Goal: Task Accomplishment & Management: Use online tool/utility

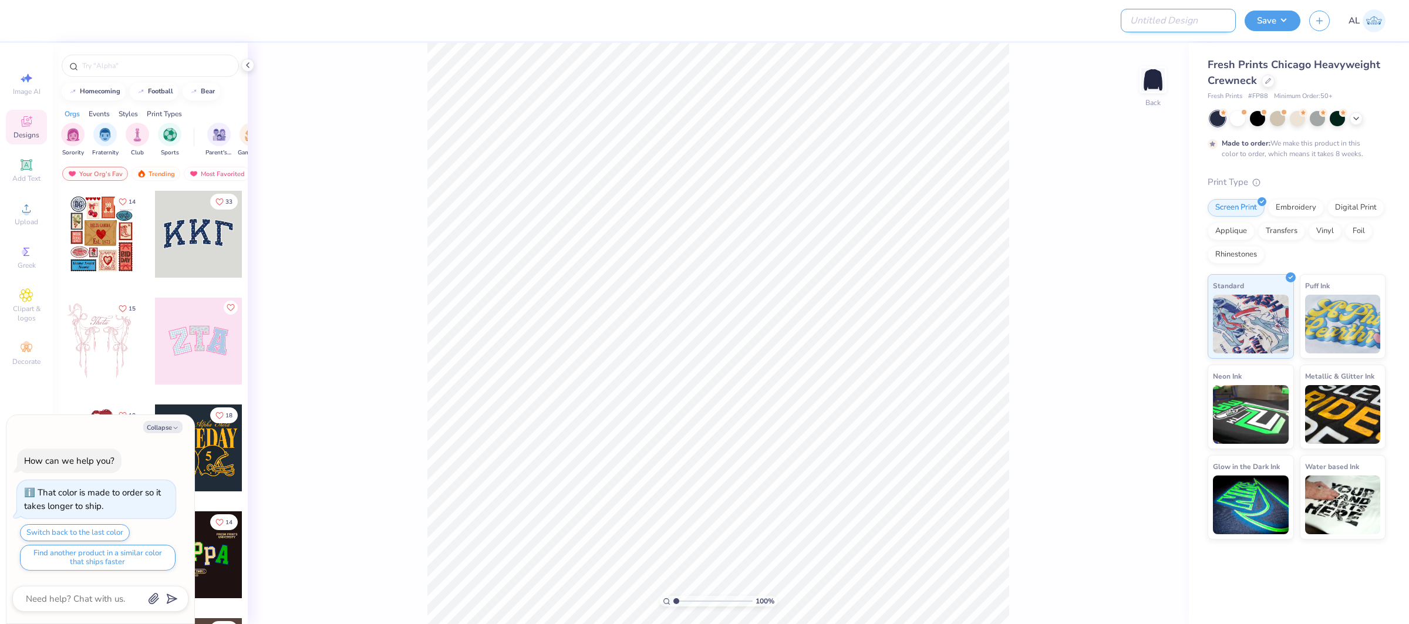
click at [1190, 31] on input "Design Title" at bounding box center [1178, 20] width 115 height 23
paste input "FPS240020"
type input "FPS240020"
type textarea "x"
type input "FPS240020"
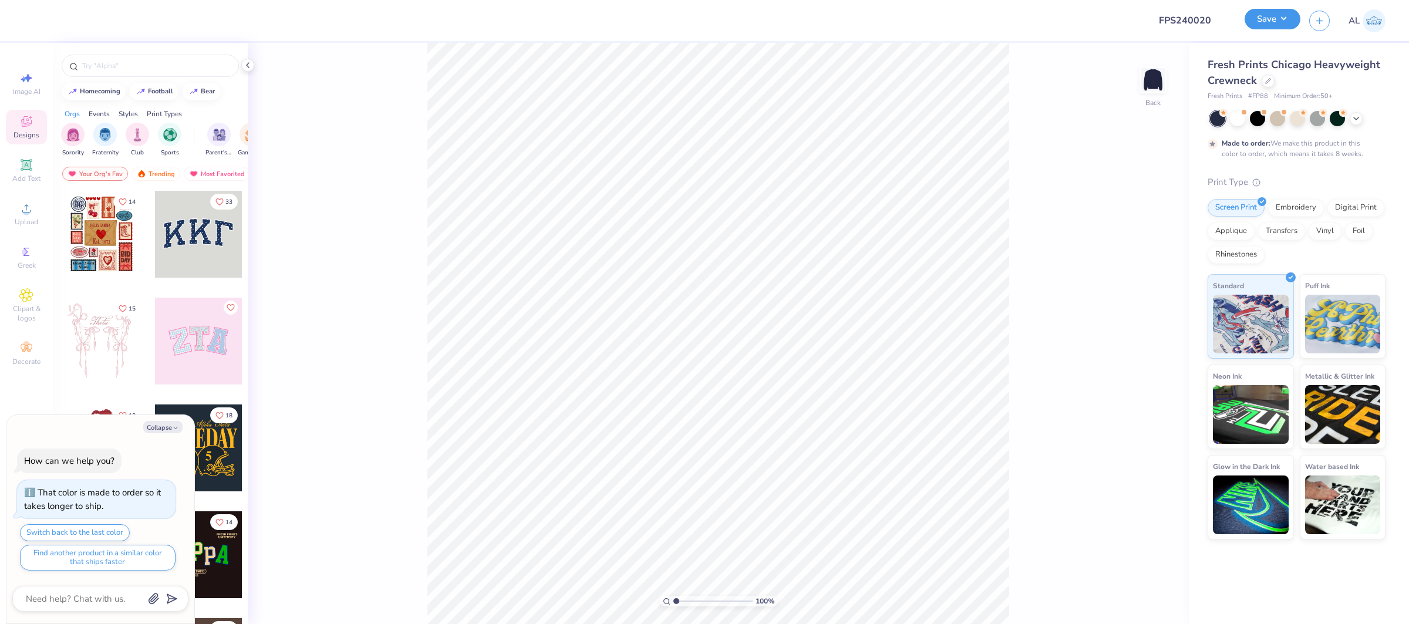
click at [1274, 18] on button "Save" at bounding box center [1273, 19] width 56 height 21
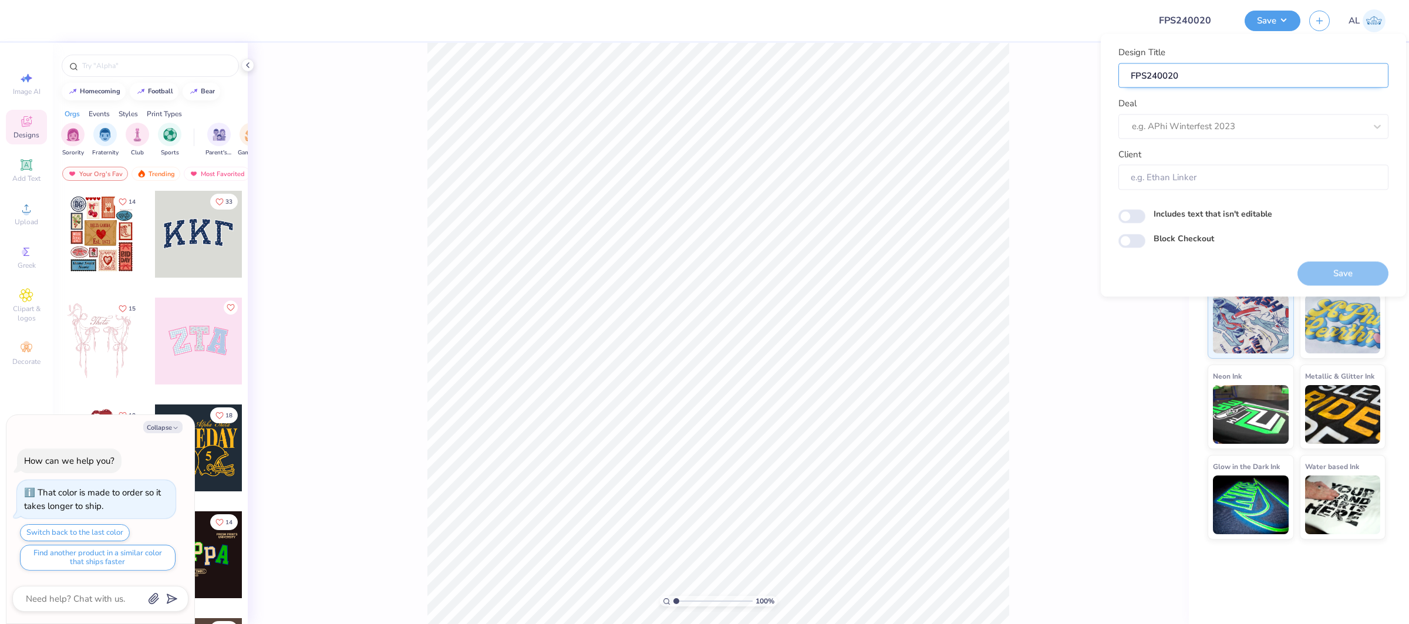
type textarea "x"
click at [1263, 128] on div at bounding box center [1237, 127] width 210 height 16
click at [1168, 158] on div "Design Tool Gallery" at bounding box center [1253, 157] width 261 height 19
type input "design tool gallery"
type textarea "x"
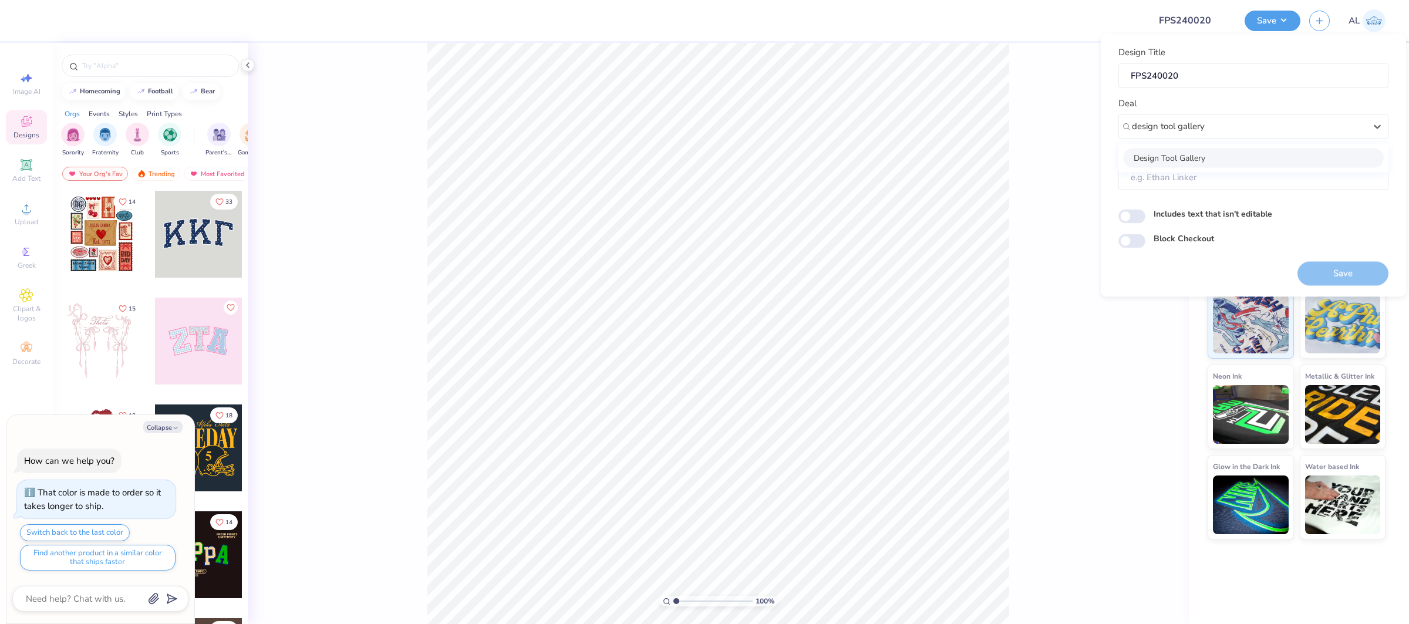
type input "Design Tool Gallery User"
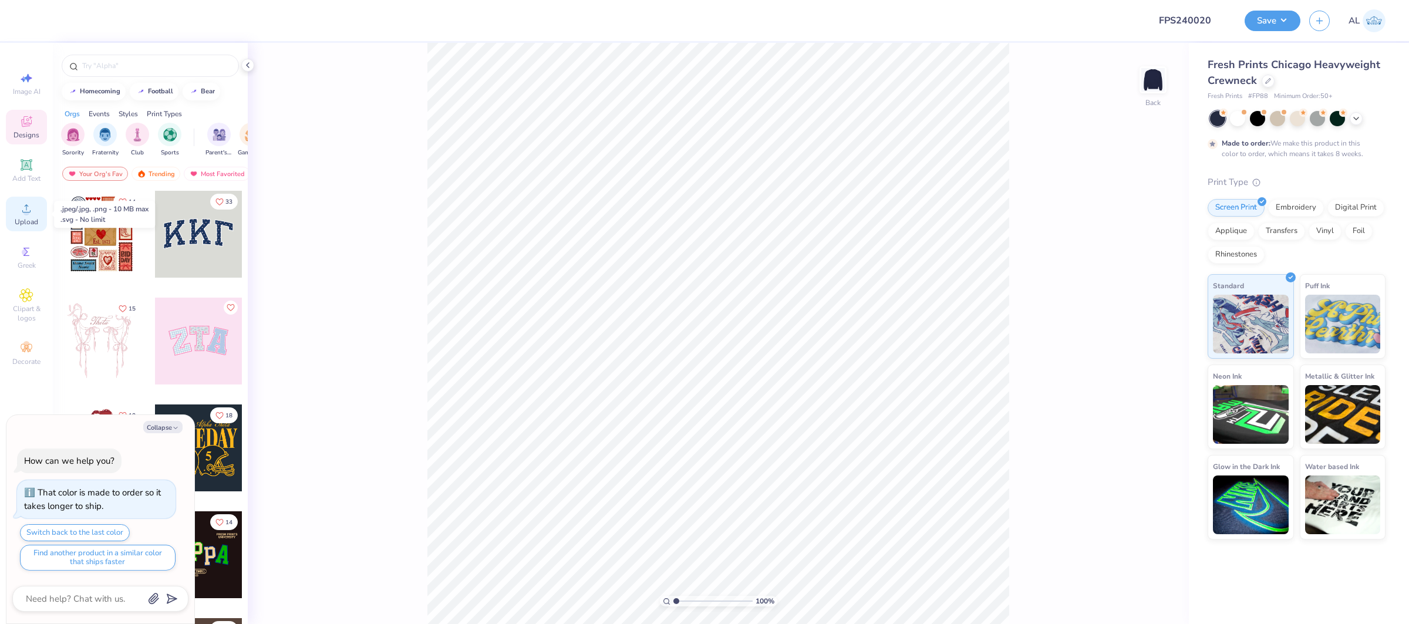
click at [28, 222] on span "Upload" at bounding box center [26, 221] width 23 height 9
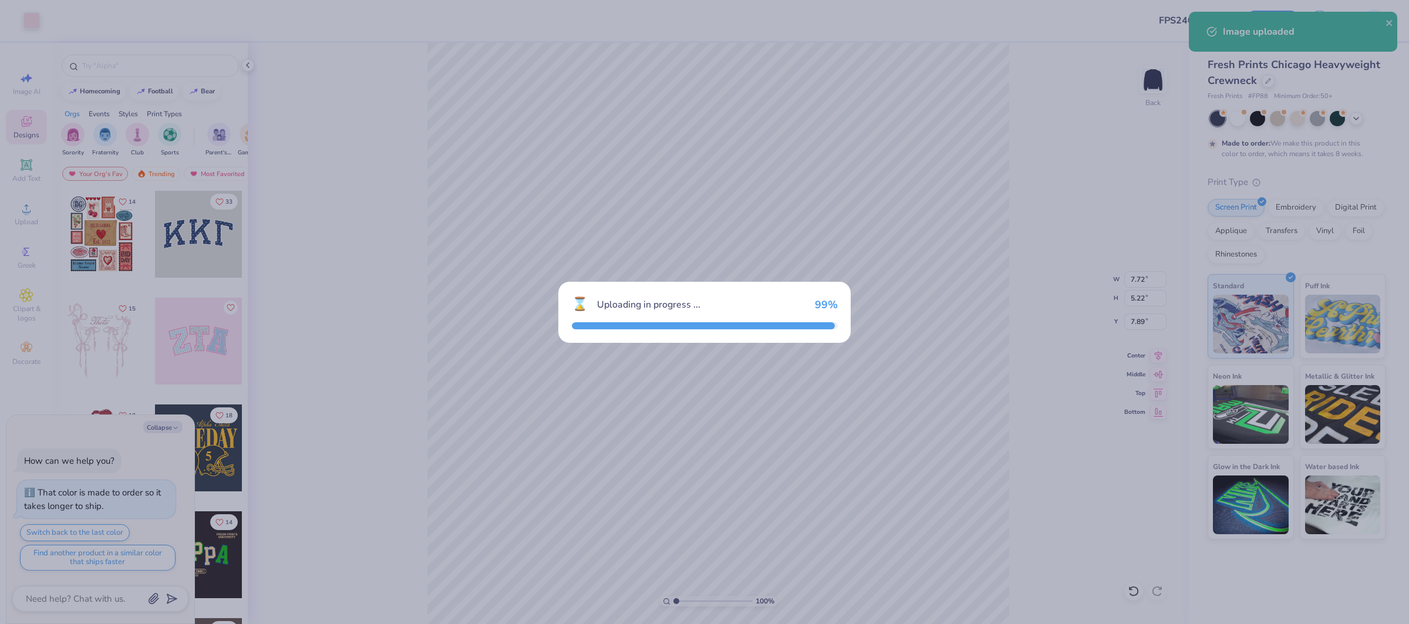
type textarea "x"
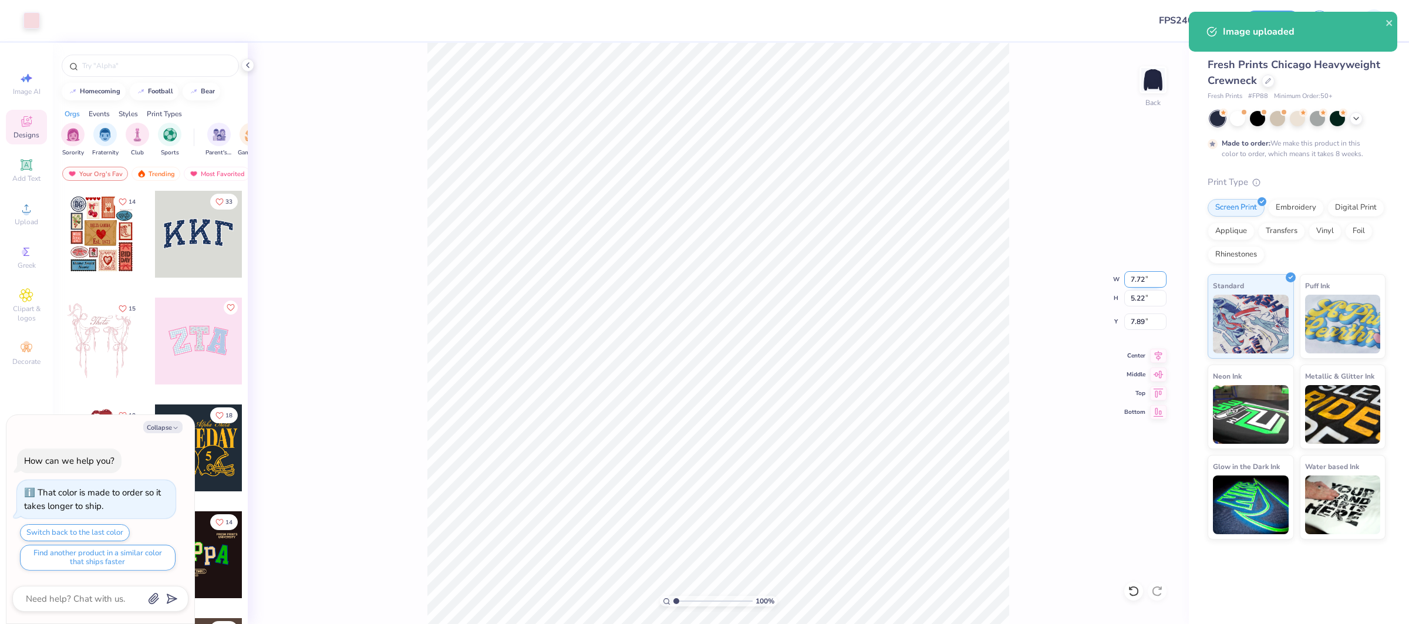
click at [1147, 277] on input "7.72" at bounding box center [1145, 279] width 42 height 16
type input "7.5"
type textarea "x"
type input "7.50"
type input "5.08"
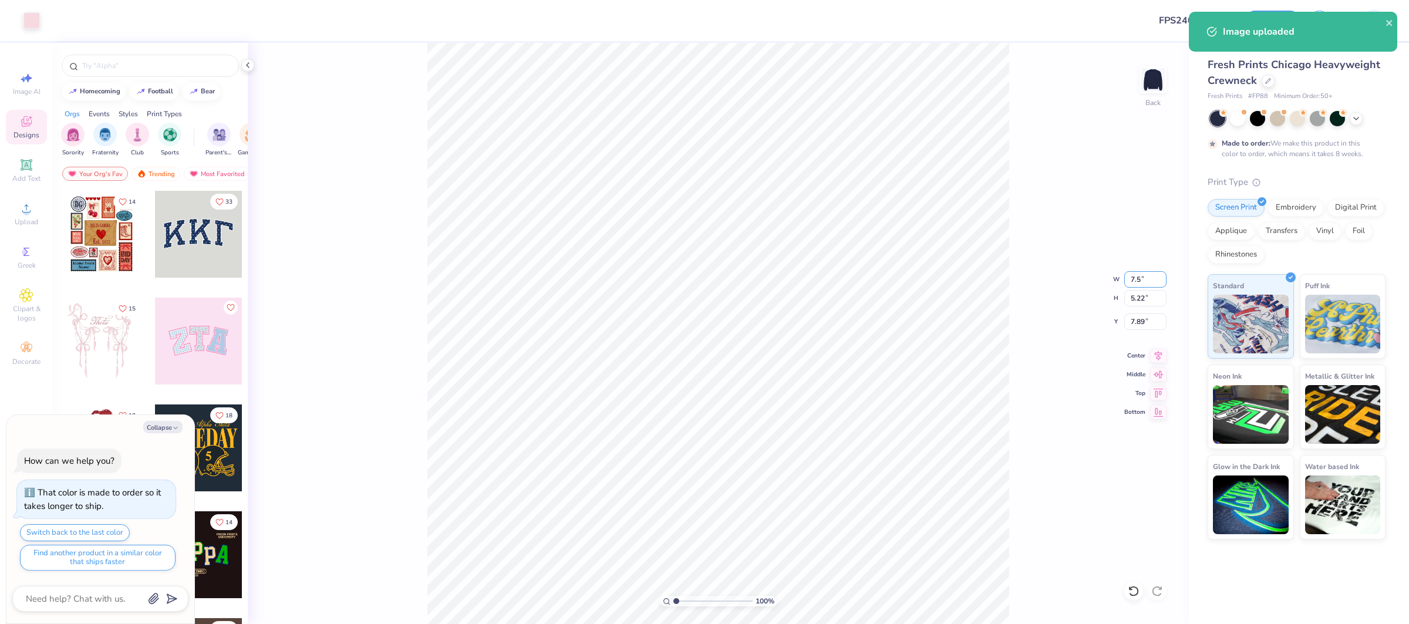
type input "7.96"
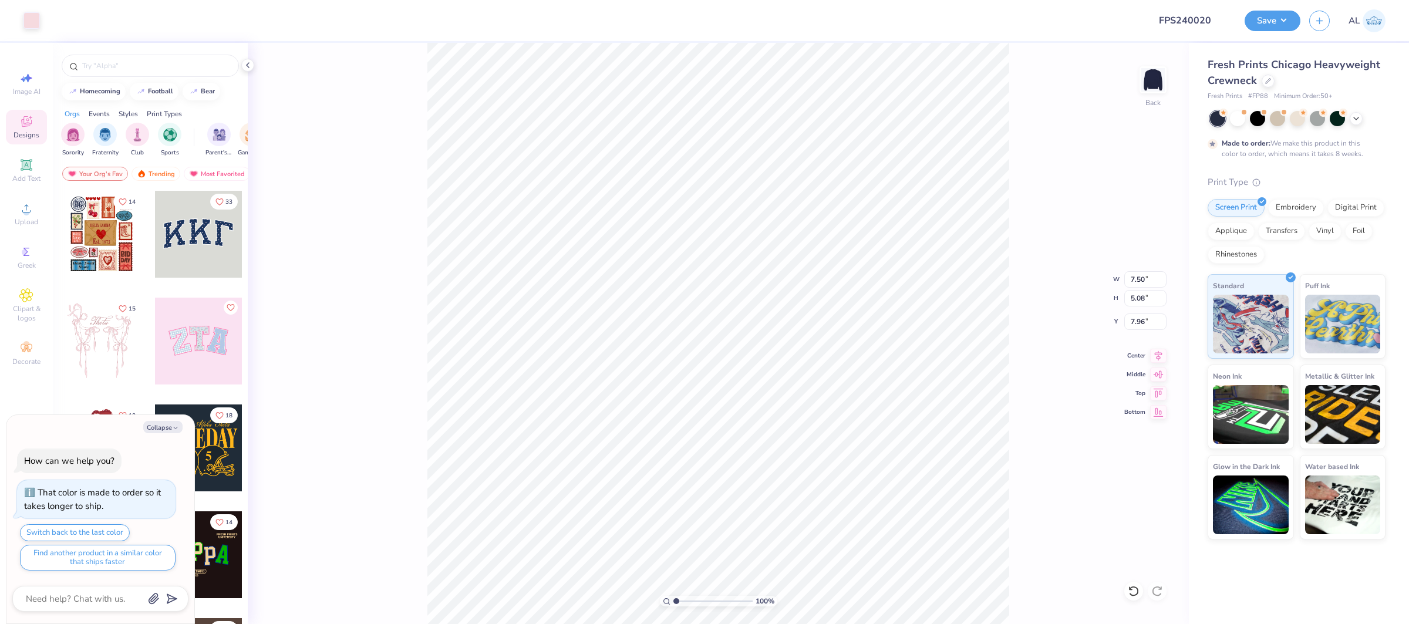
type textarea "x"
type input "3.00"
click at [1161, 361] on div "100 % Back W 7.50 7.50 " H 5.08 5.08 " Y 3.00 3.00 " Center Middle Top Bottom" at bounding box center [718, 333] width 941 height 581
click at [1162, 355] on icon at bounding box center [1158, 354] width 16 height 14
click at [28, 207] on icon at bounding box center [26, 208] width 14 height 14
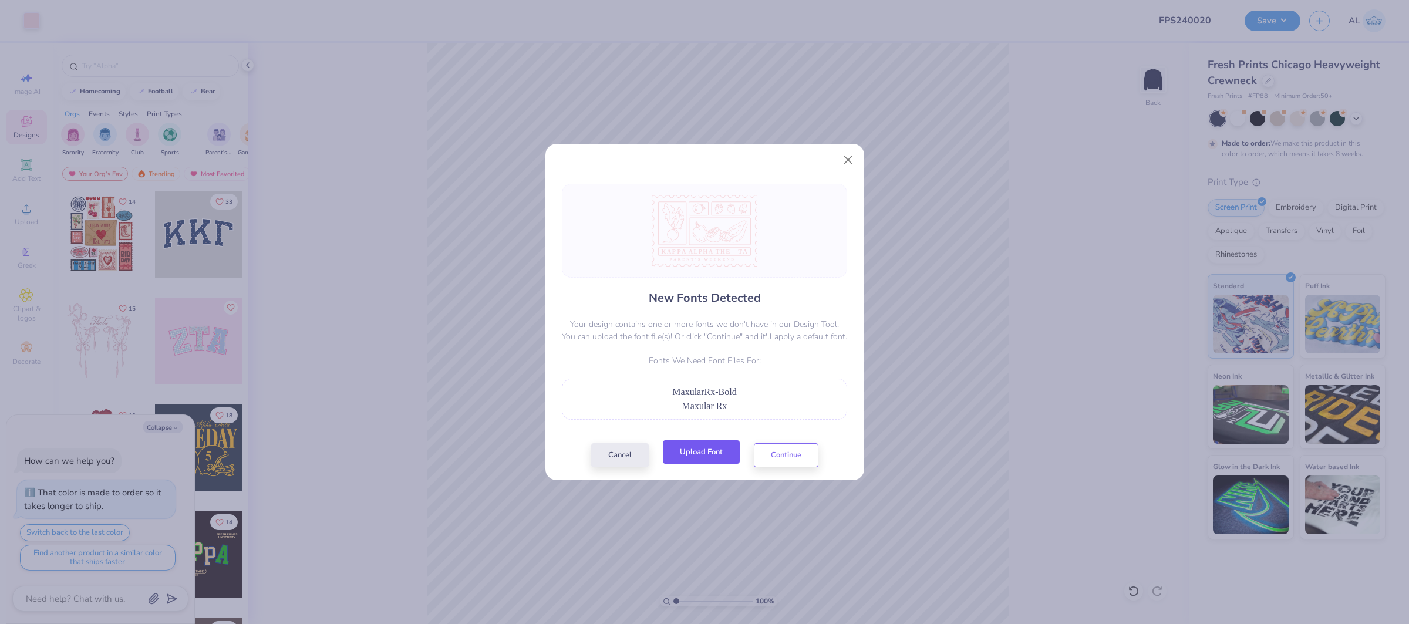
click at [696, 450] on button "Upload Font" at bounding box center [701, 452] width 77 height 24
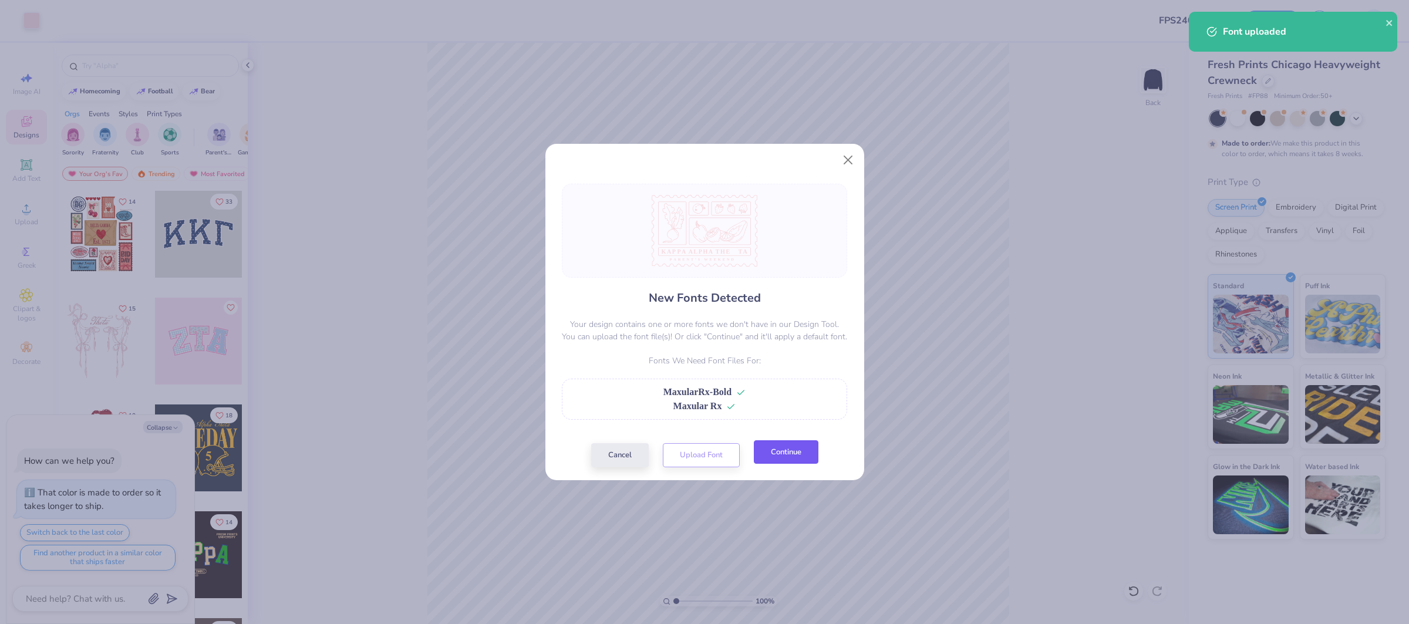
click at [785, 450] on button "Continue" at bounding box center [786, 452] width 65 height 24
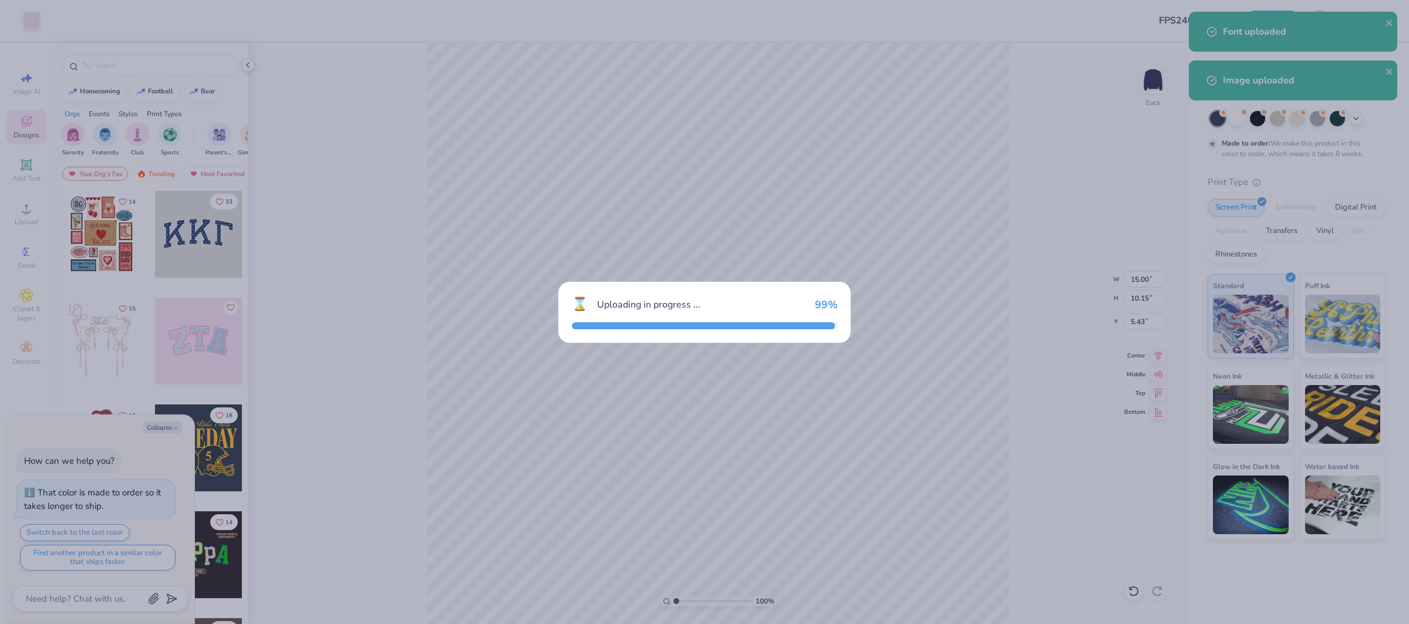
type textarea "x"
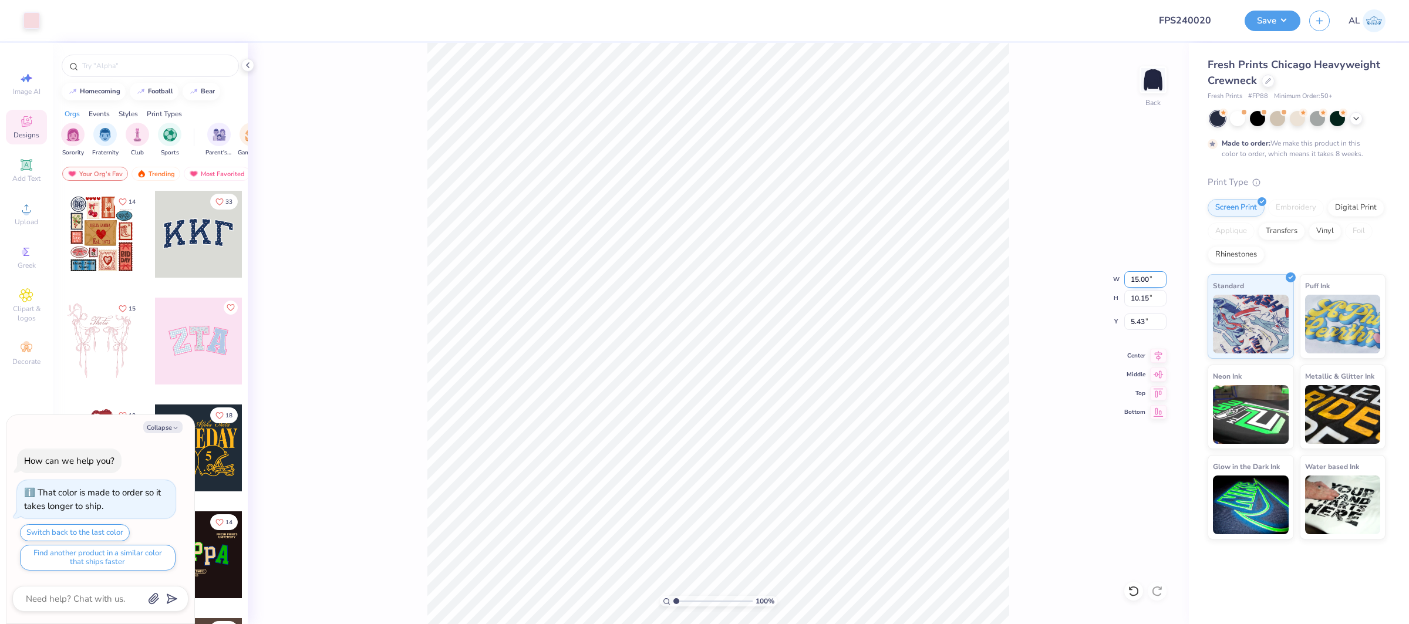
click at [1135, 279] on input "15.00" at bounding box center [1145, 279] width 42 height 16
type input "7.5"
type textarea "x"
type input "7.50"
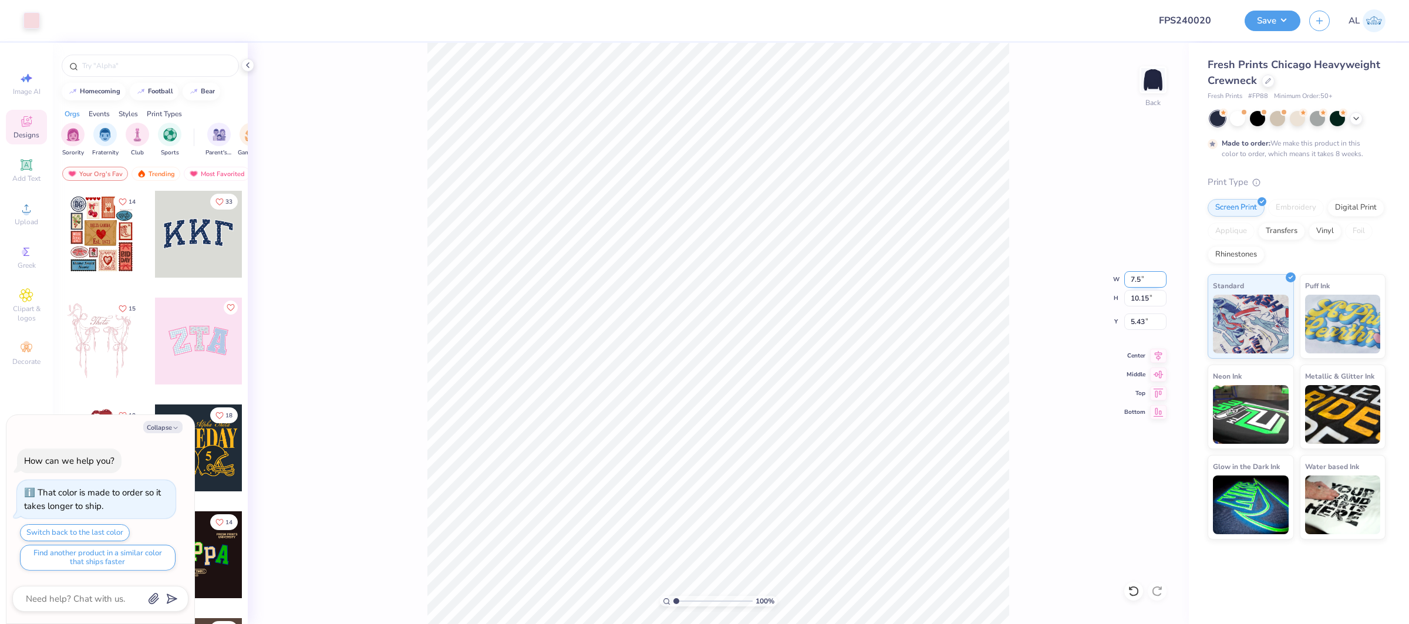
type input "5.07"
type input "7.96"
type textarea "x"
type input "3.00"
drag, startPoint x: 1159, startPoint y: 359, endPoint x: 1081, endPoint y: 396, distance: 85.9
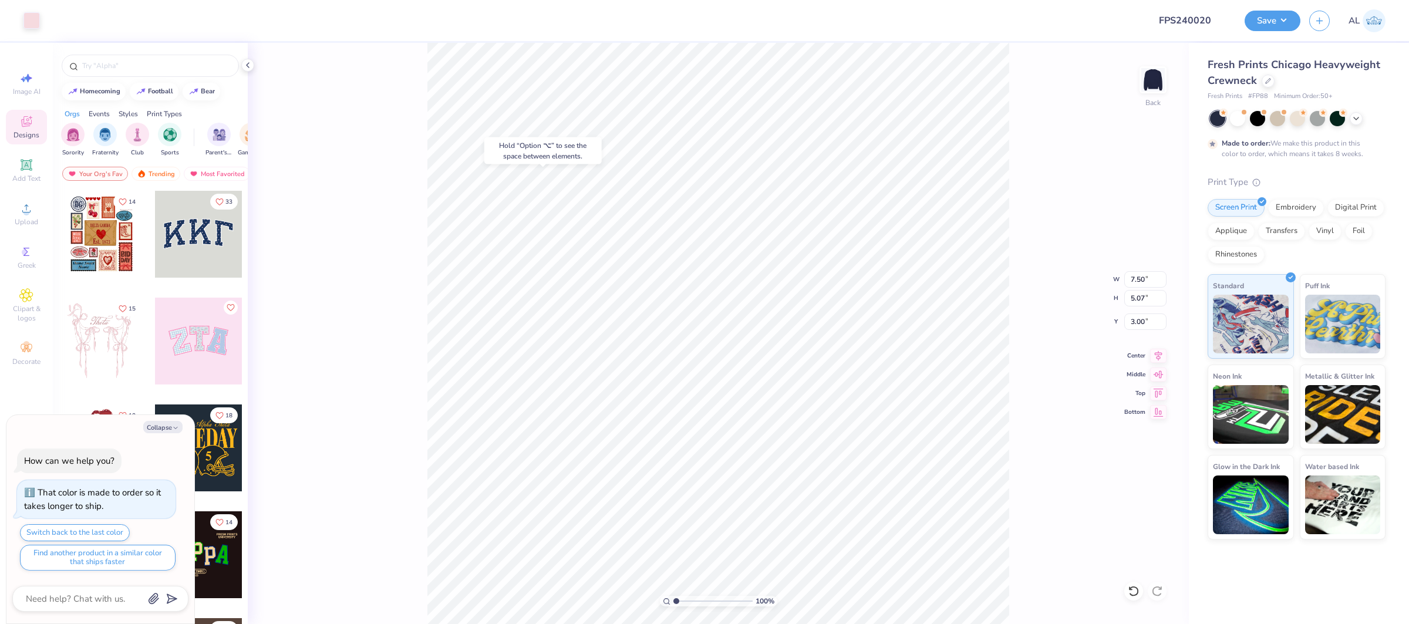
click at [1159, 359] on icon at bounding box center [1158, 356] width 16 height 14
type textarea "x"
type input "4.05"
drag, startPoint x: 686, startPoint y: 602, endPoint x: 700, endPoint y: 596, distance: 14.7
click at [700, 601] on input "range" at bounding box center [712, 601] width 79 height 11
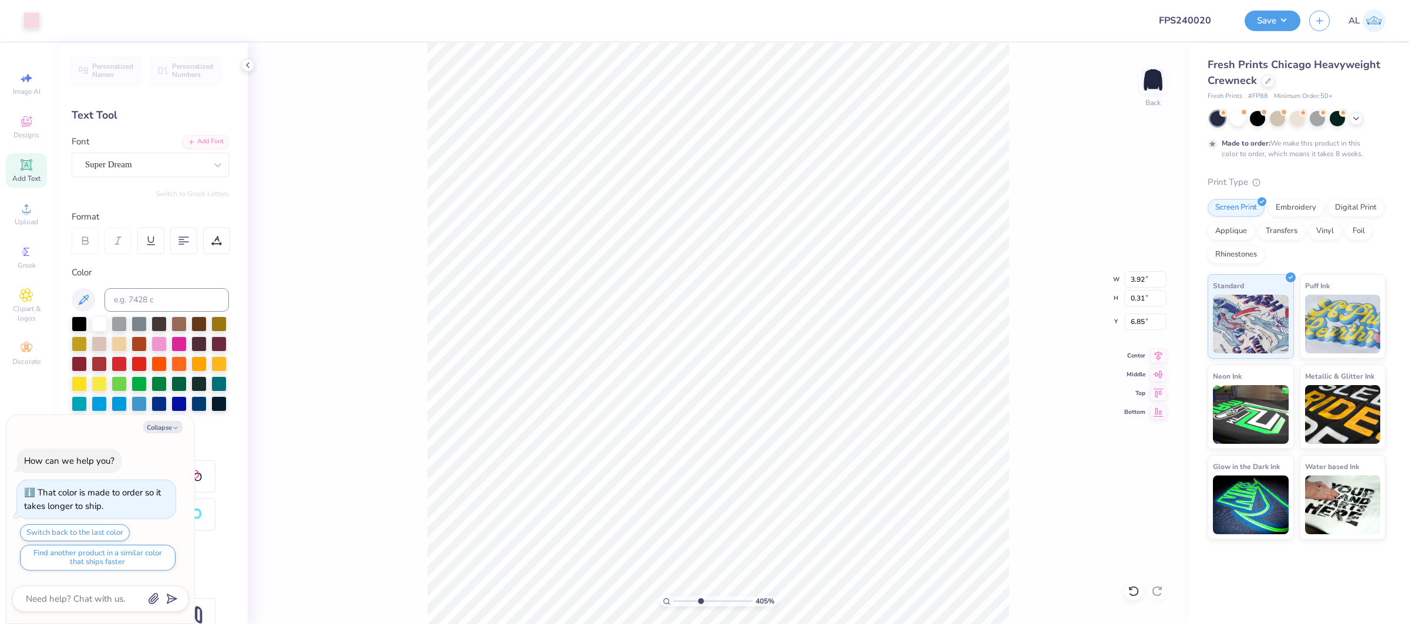
type textarea "x"
drag, startPoint x: 213, startPoint y: 237, endPoint x: 211, endPoint y: 244, distance: 6.7
click at [213, 238] on icon at bounding box center [216, 240] width 11 height 11
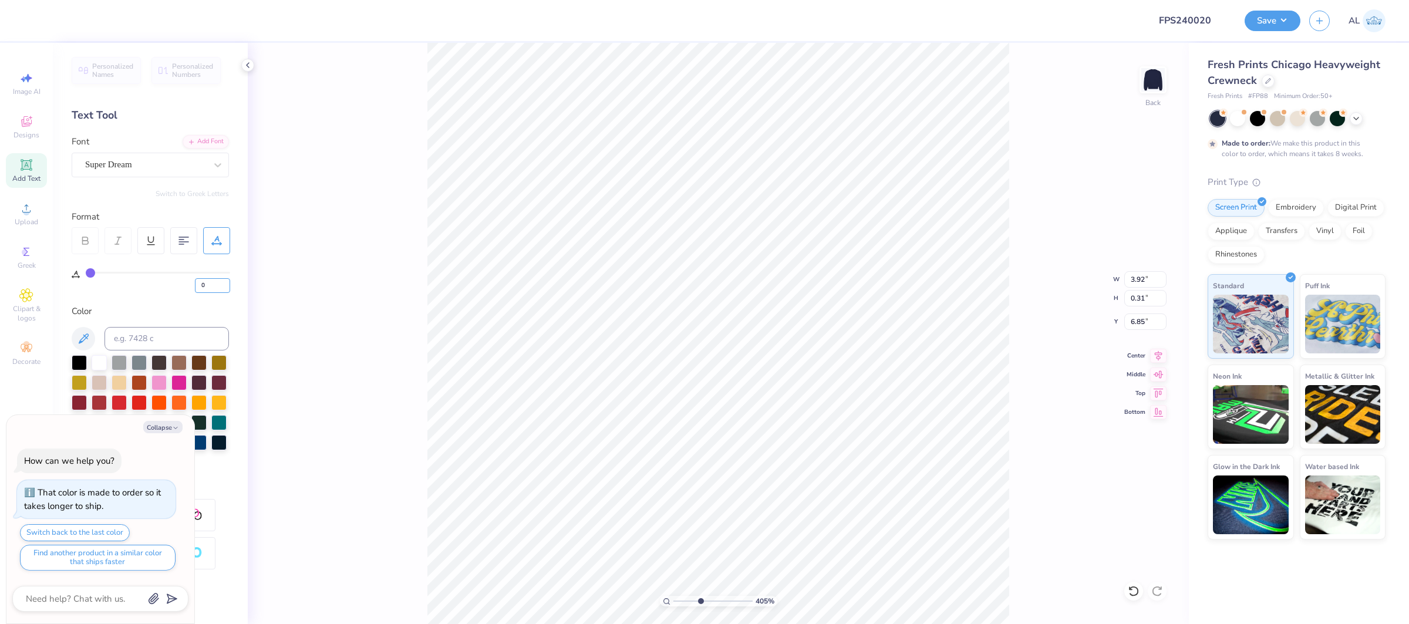
drag, startPoint x: 207, startPoint y: 284, endPoint x: 189, endPoint y: 286, distance: 18.3
click at [189, 286] on div "0" at bounding box center [158, 282] width 144 height 21
type input "15"
type textarea "x"
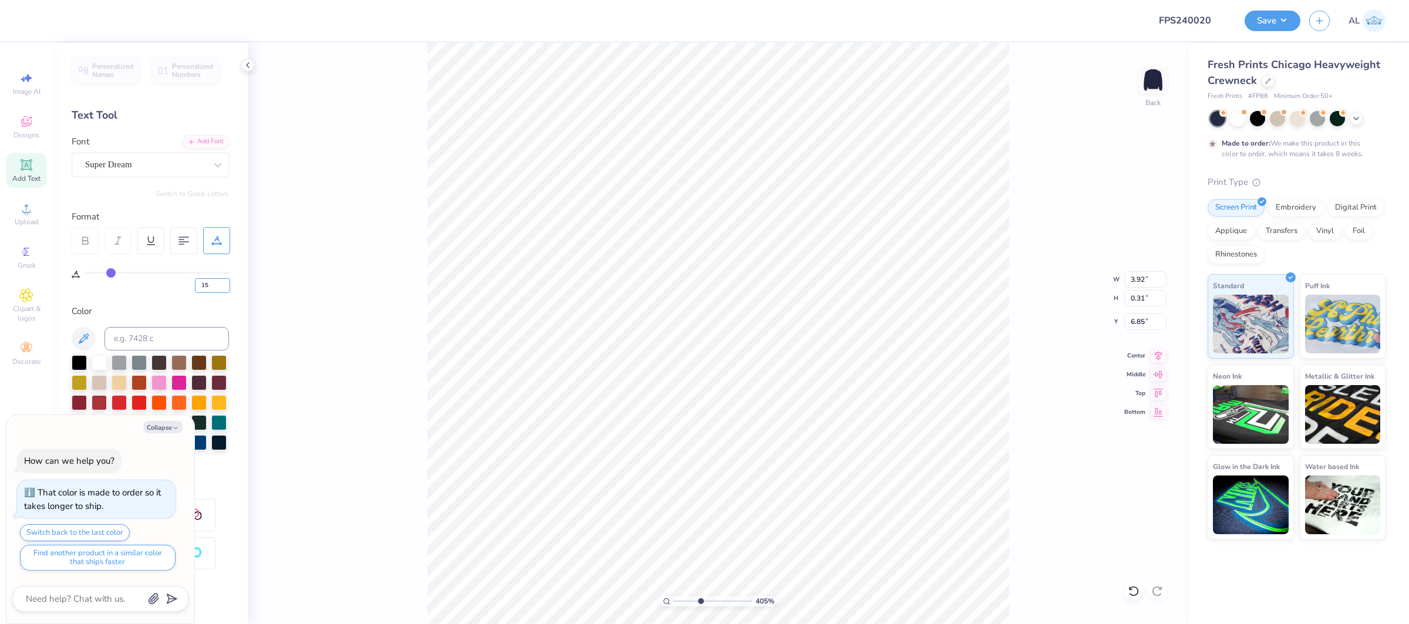
type input "4.92"
type input "0.30"
type input "6.88"
click at [120, 161] on div "Super Dream" at bounding box center [145, 165] width 123 height 18
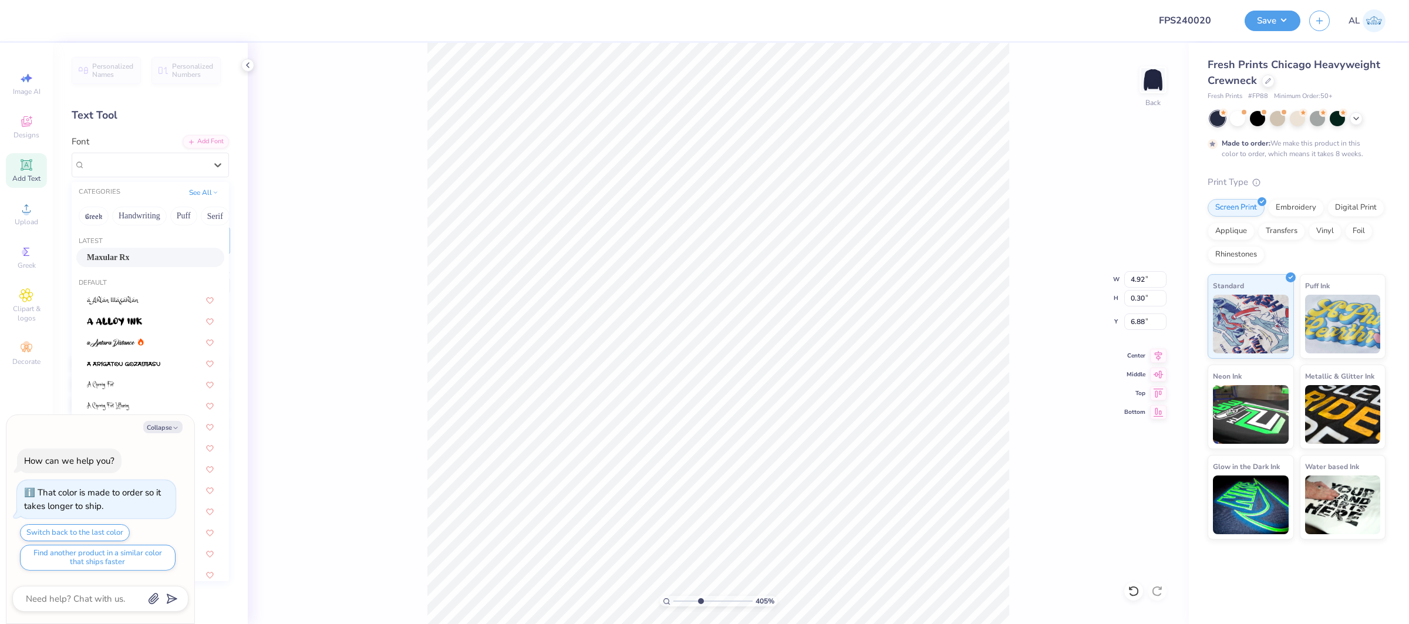
click at [151, 257] on div "Maxular Rx" at bounding box center [150, 257] width 127 height 12
type textarea "x"
type input "6.09"
type input "0.26"
type input "6.89"
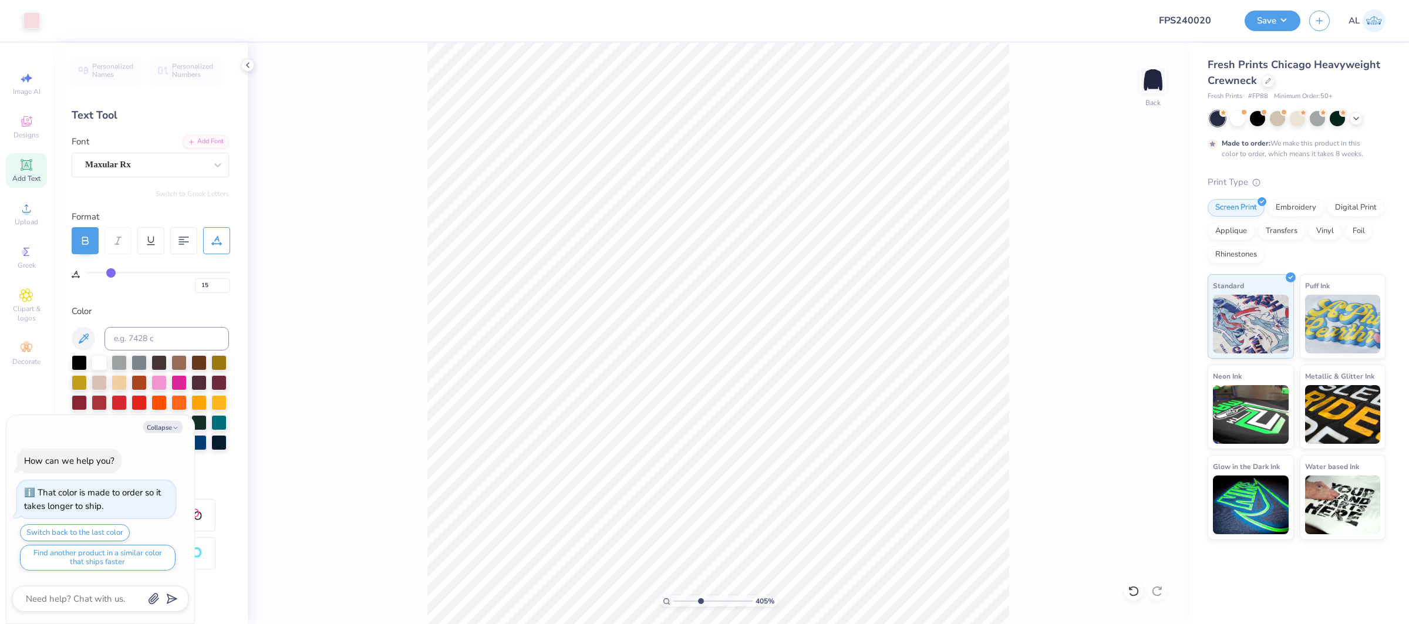
type textarea "x"
type input "0"
click at [160, 157] on div at bounding box center [145, 165] width 121 height 16
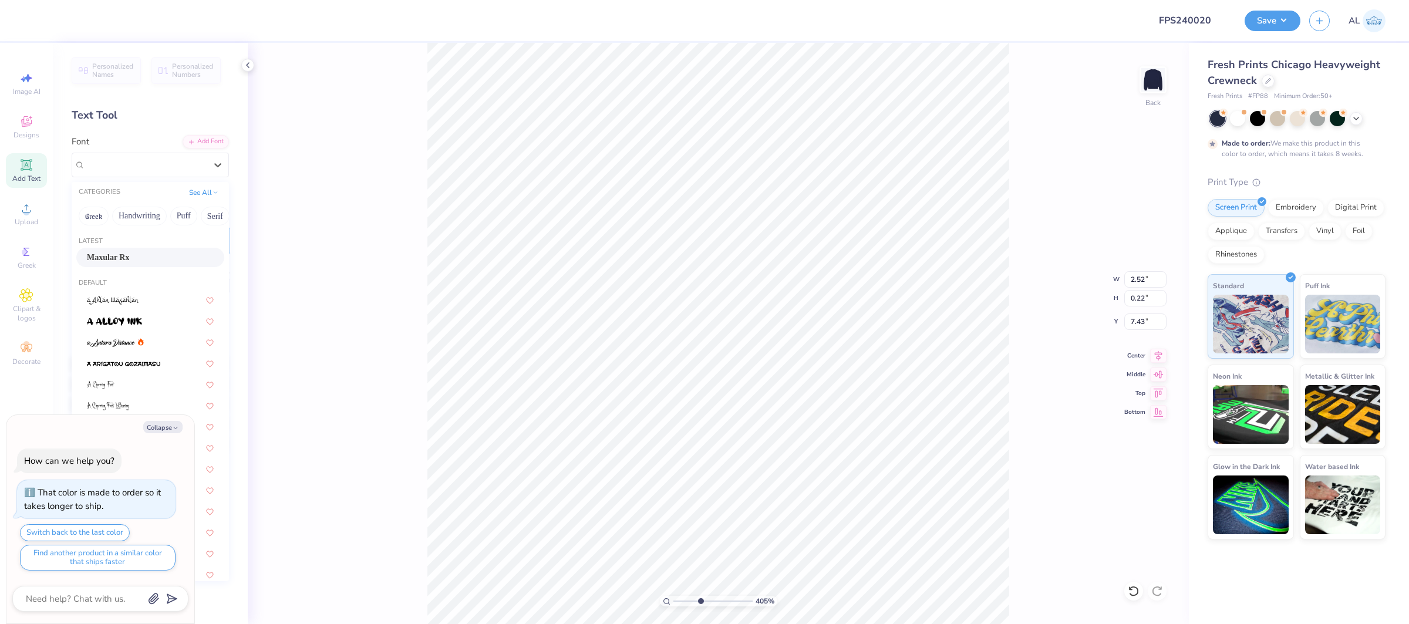
click at [176, 264] on div "Maxular Rx" at bounding box center [150, 257] width 127 height 12
type textarea "x"
type input "3.26"
type input "0.19"
type input "7.47"
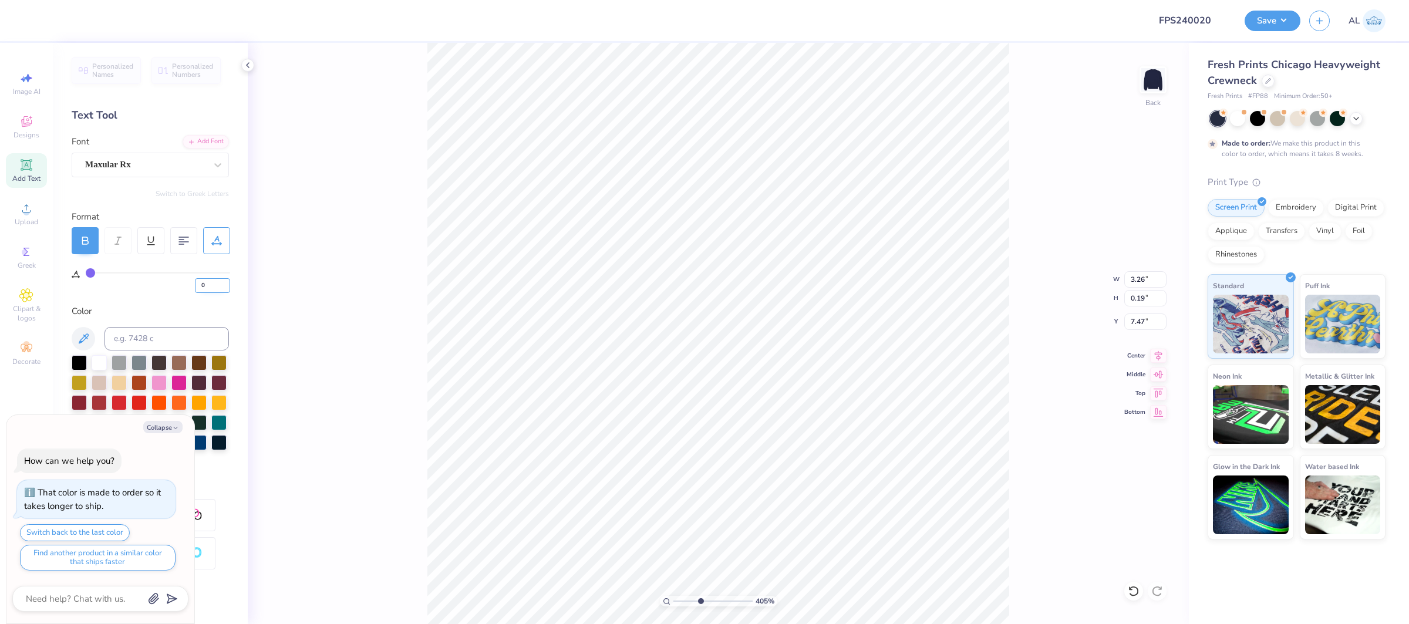
click at [201, 282] on input "0" at bounding box center [212, 285] width 35 height 15
click at [197, 283] on input "0" at bounding box center [212, 285] width 35 height 15
type input "40"
type textarea "x"
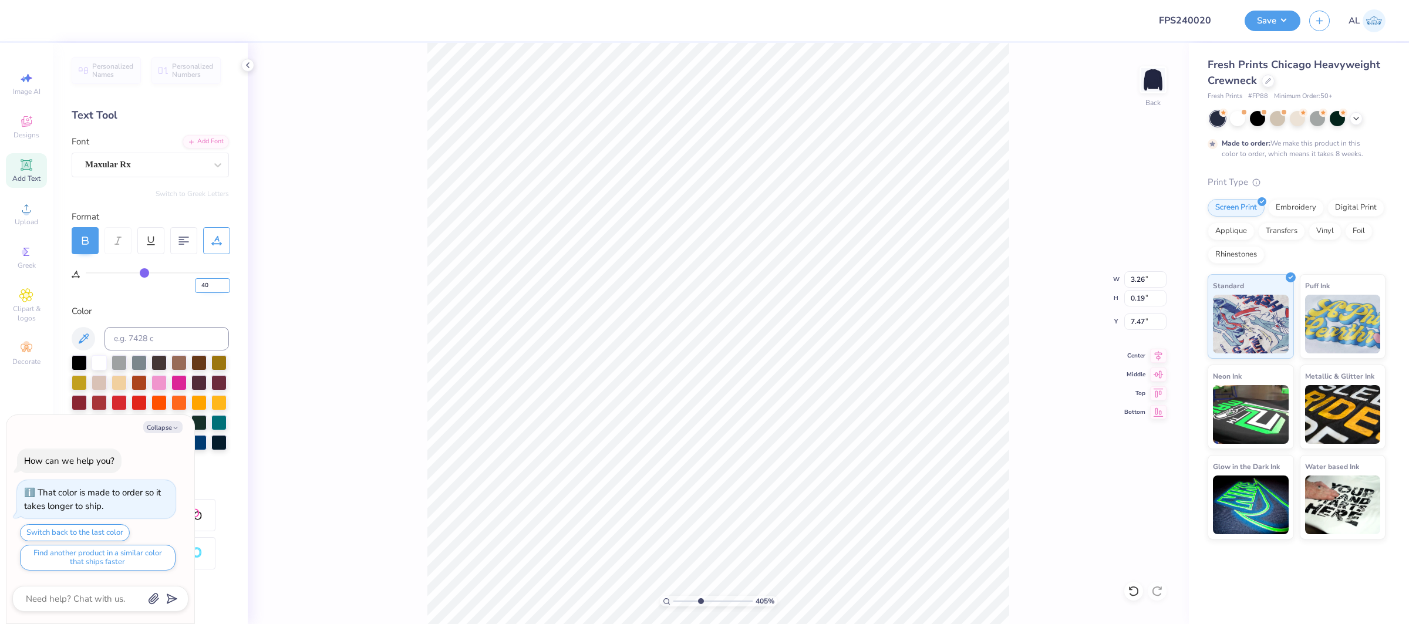
type input "4.92"
type textarea "x"
type input "7.46"
type textarea "x"
type input "10"
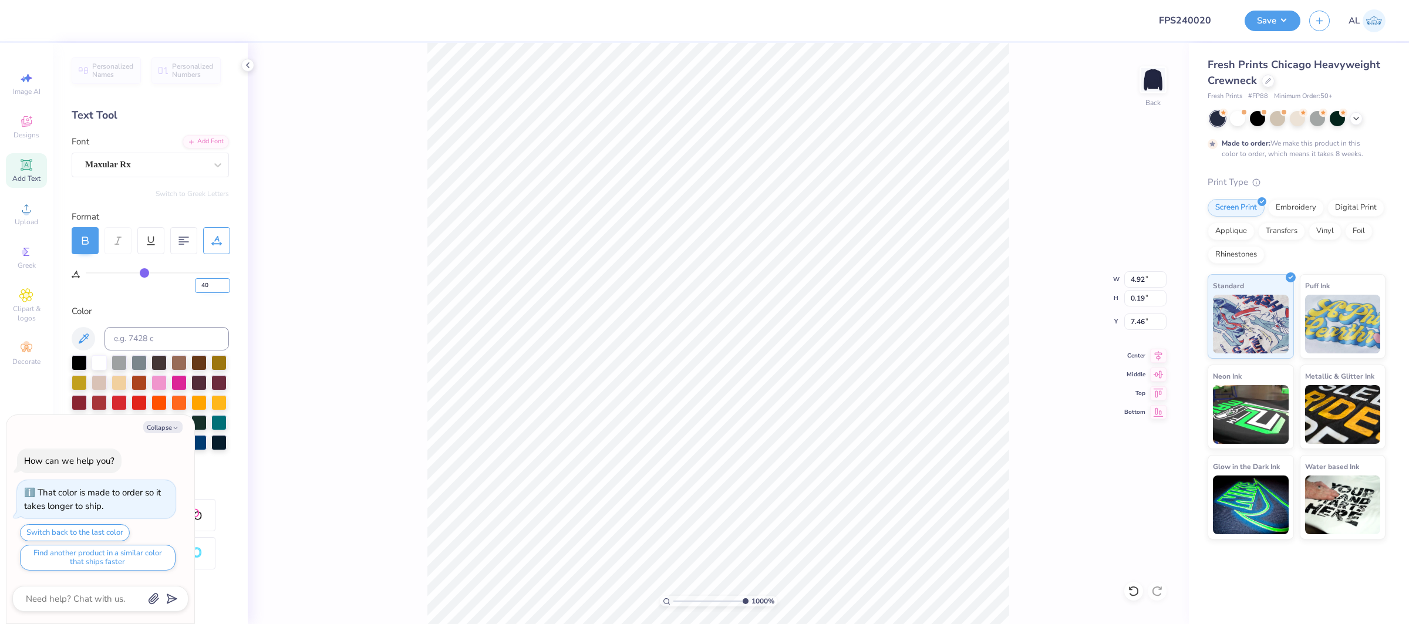
type textarea "x"
type input "1.74929576632988"
type textarea "x"
type input "1.74929576632988"
type textarea "x"
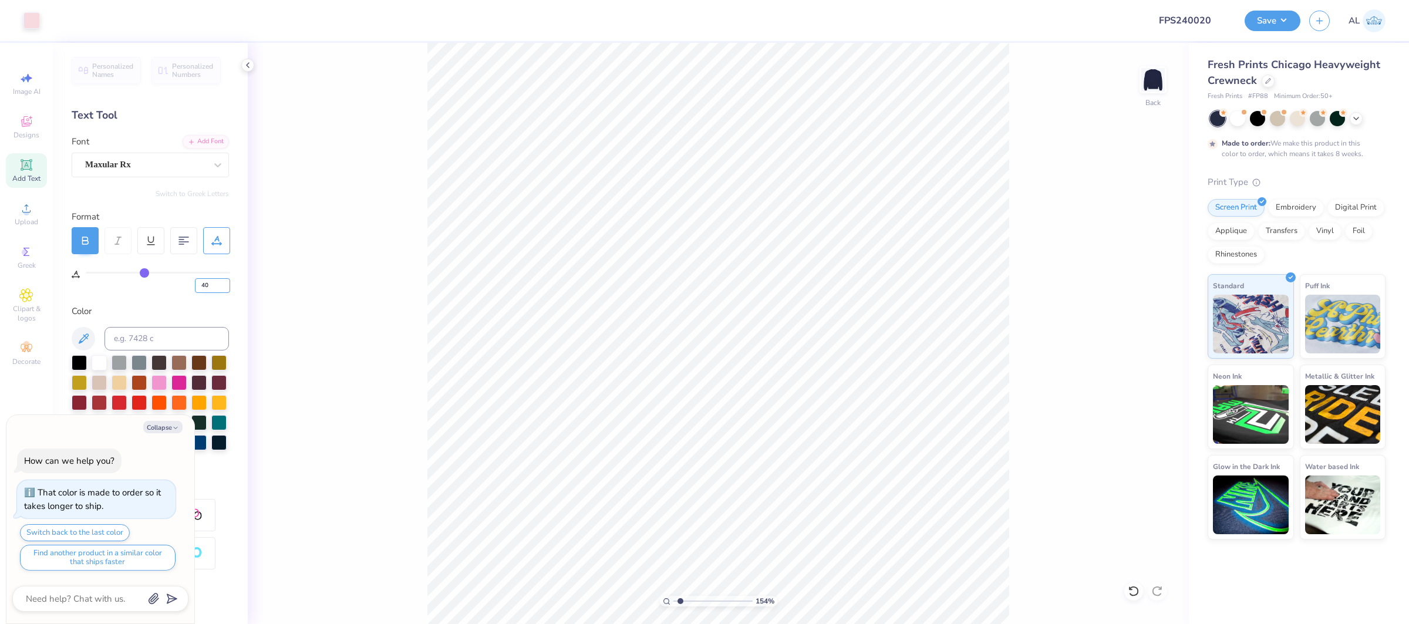
type input "1.54172222960285"
type textarea "x"
type input "1.54172222960285"
type textarea "x"
type input "1.54172222960285"
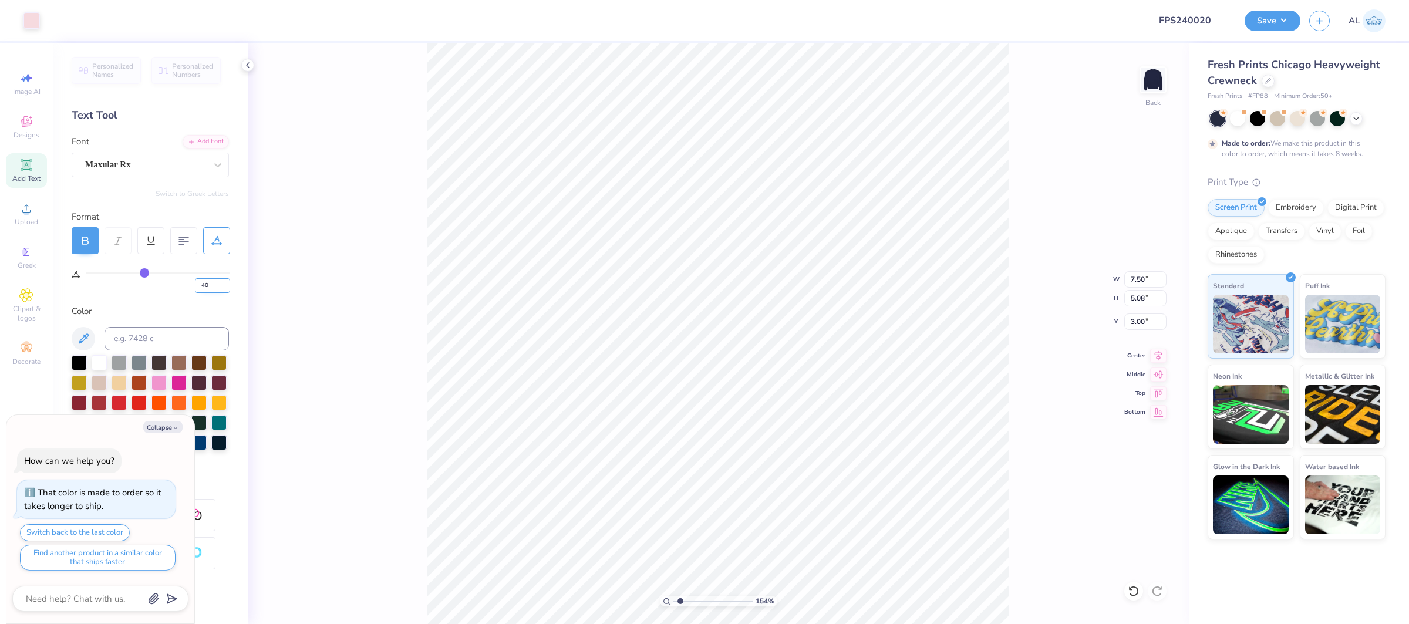
type textarea "x"
type input "1.54172222960285"
type textarea "x"
type input "1.54172222960285"
type textarea "x"
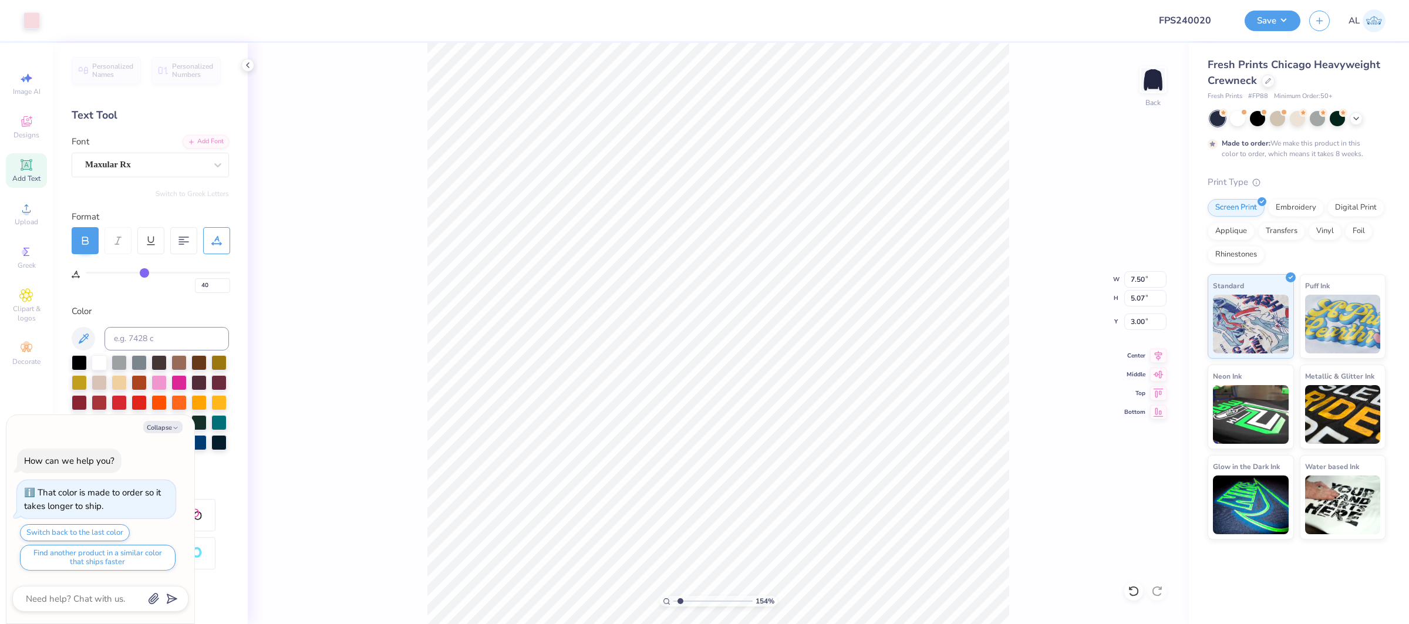
click at [1175, 413] on div "154 % Back W 7.50 7.50 " H 5.07 5.07 " Y 3.00 3.00 " Center Middle Top Bottom" at bounding box center [718, 333] width 941 height 581
type input "1.54172222960285"
type textarea "x"
type input "1.54172222960285"
type textarea "x"
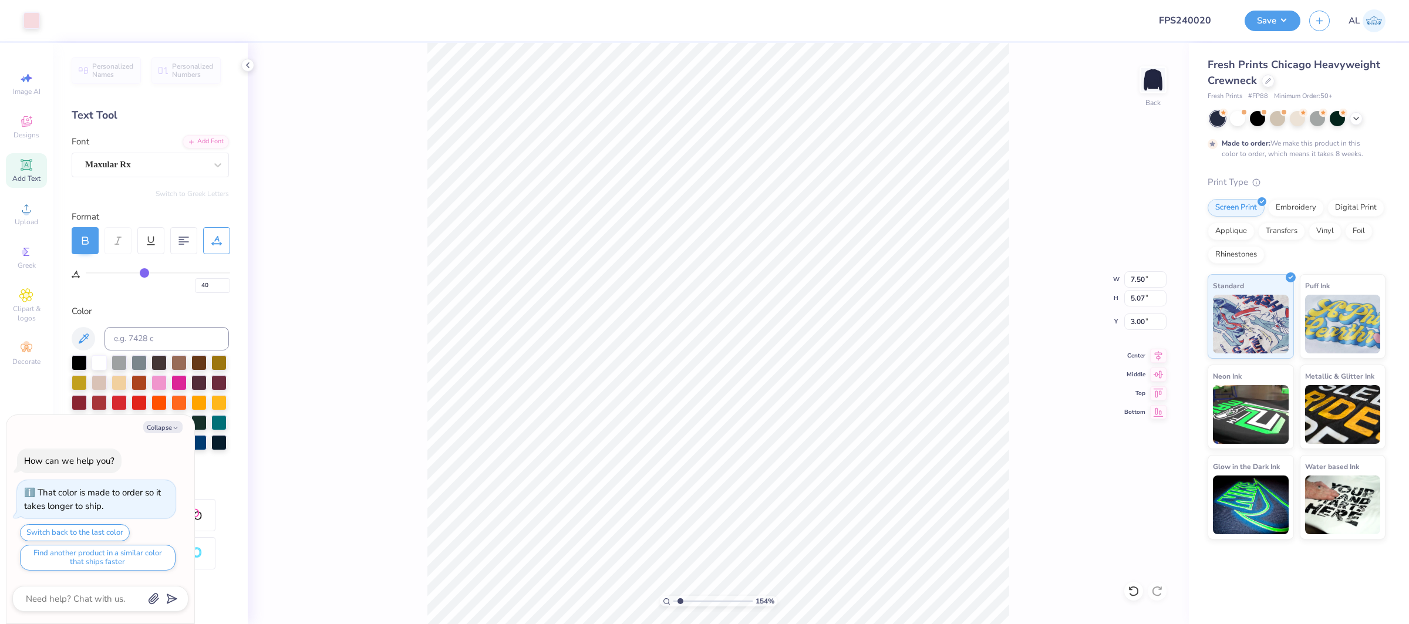
type input "1.54172222960285"
type textarea "x"
type input "1.3503095064979"
type textarea "x"
type input "1.10958452416989"
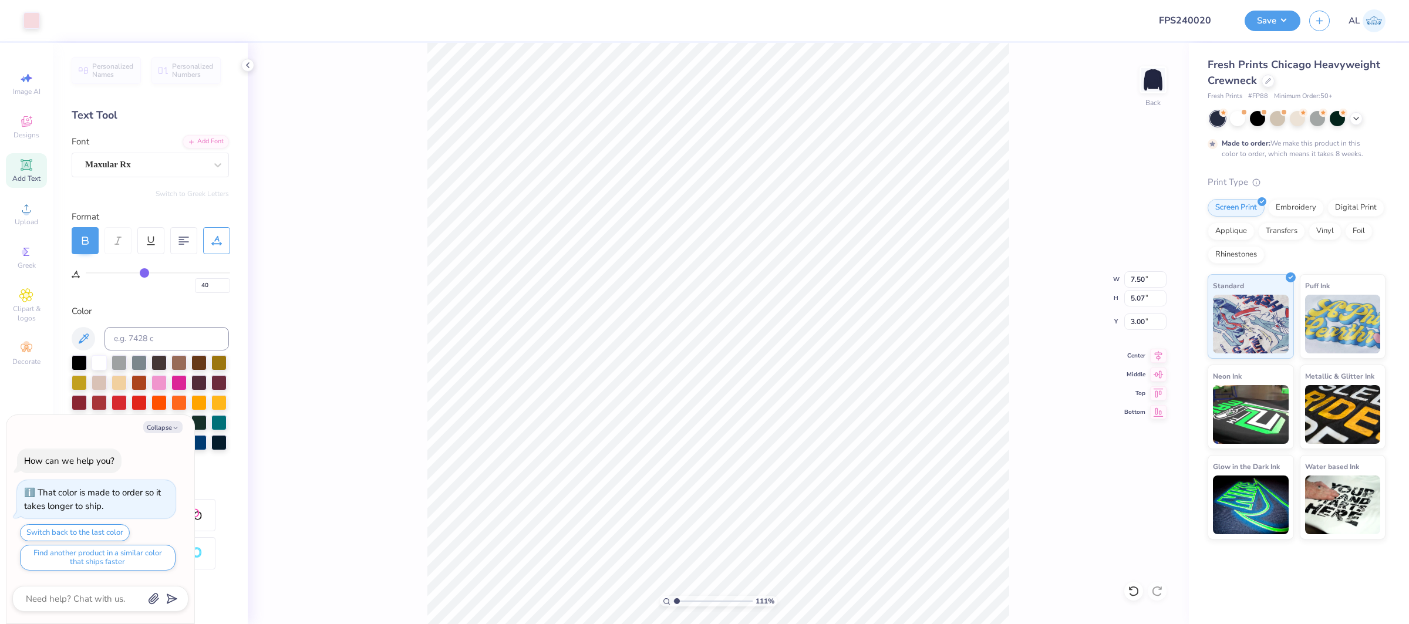
type textarea "x"
type input "1.10958452416989"
type textarea "x"
type input "1.10958452416989"
type textarea "x"
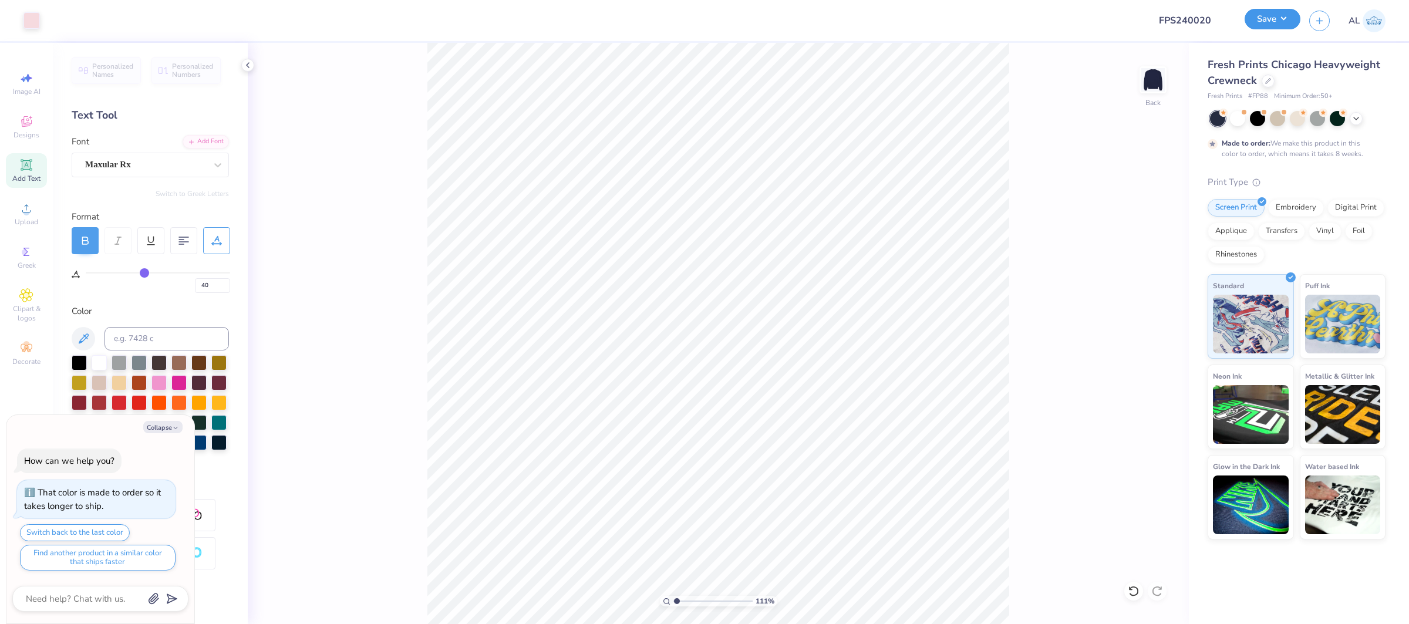
click at [1297, 19] on button "Save" at bounding box center [1273, 19] width 56 height 21
type input "1.10958452416989"
type textarea "x"
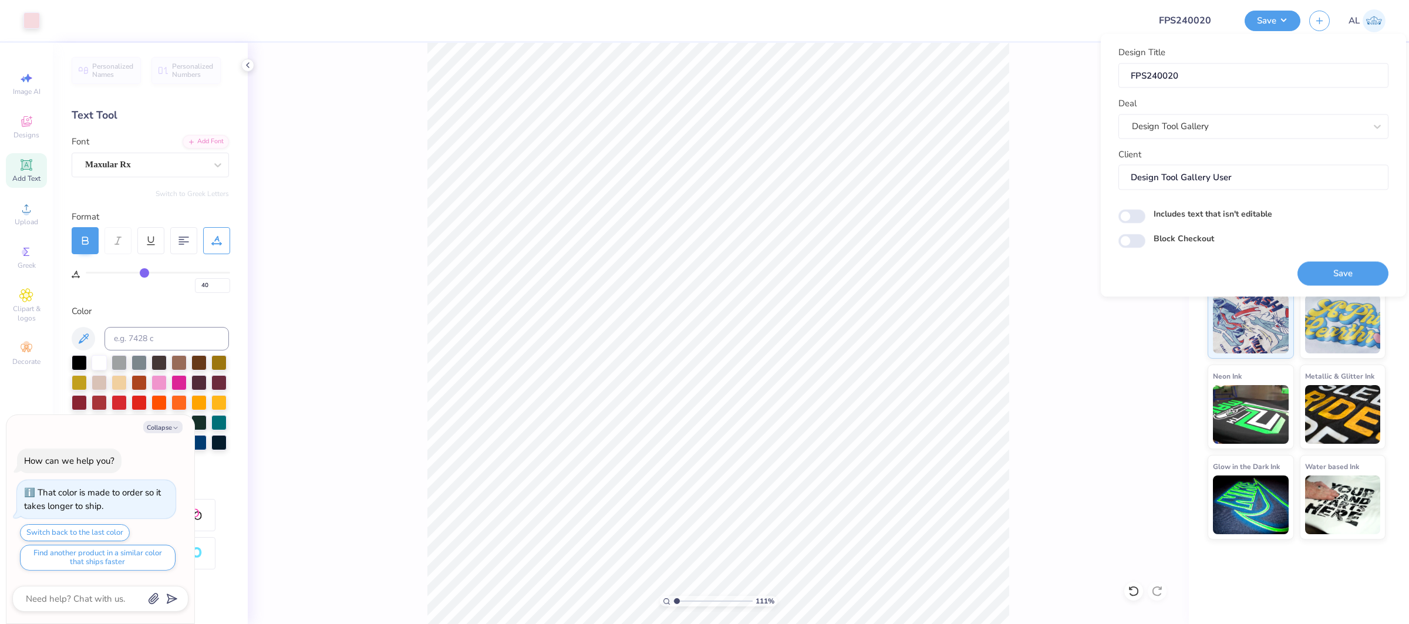
drag, startPoint x: 1339, startPoint y: 268, endPoint x: 203, endPoint y: 14, distance: 1164.1
click at [1338, 268] on button "Save" at bounding box center [1342, 273] width 91 height 24
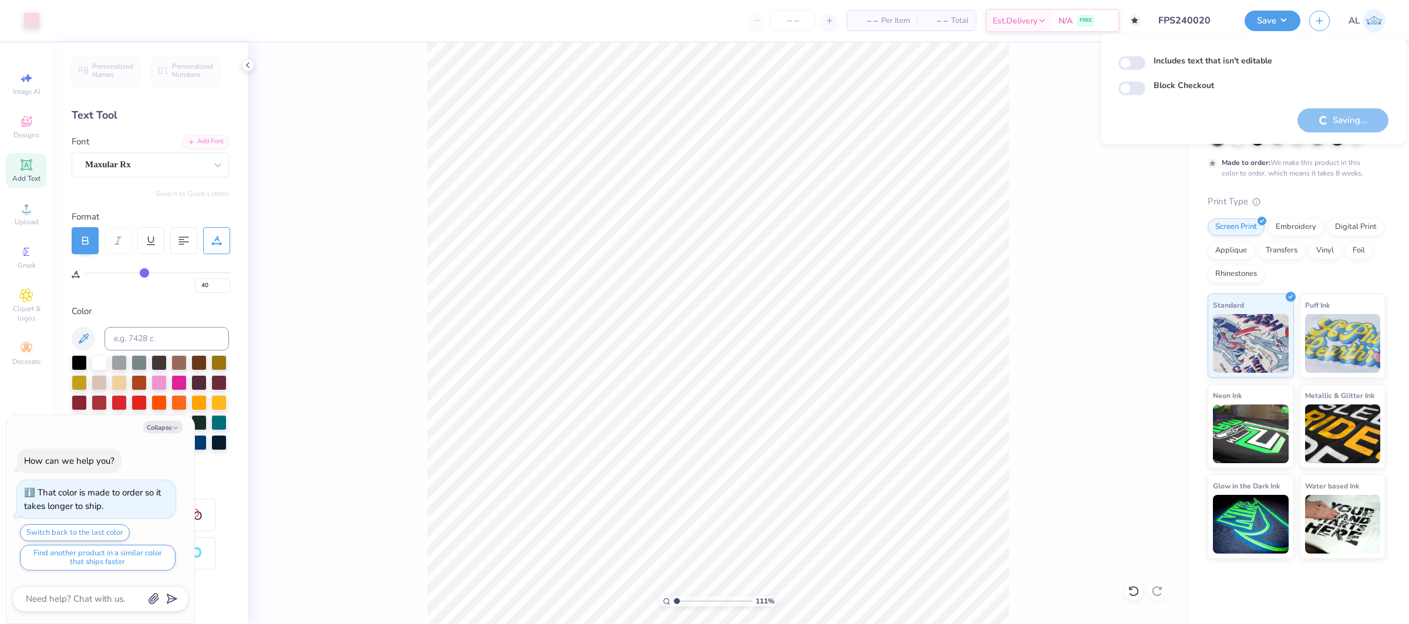
type input "1.10958452416989"
type textarea "x"
type input "1.10958452416989"
type textarea "x"
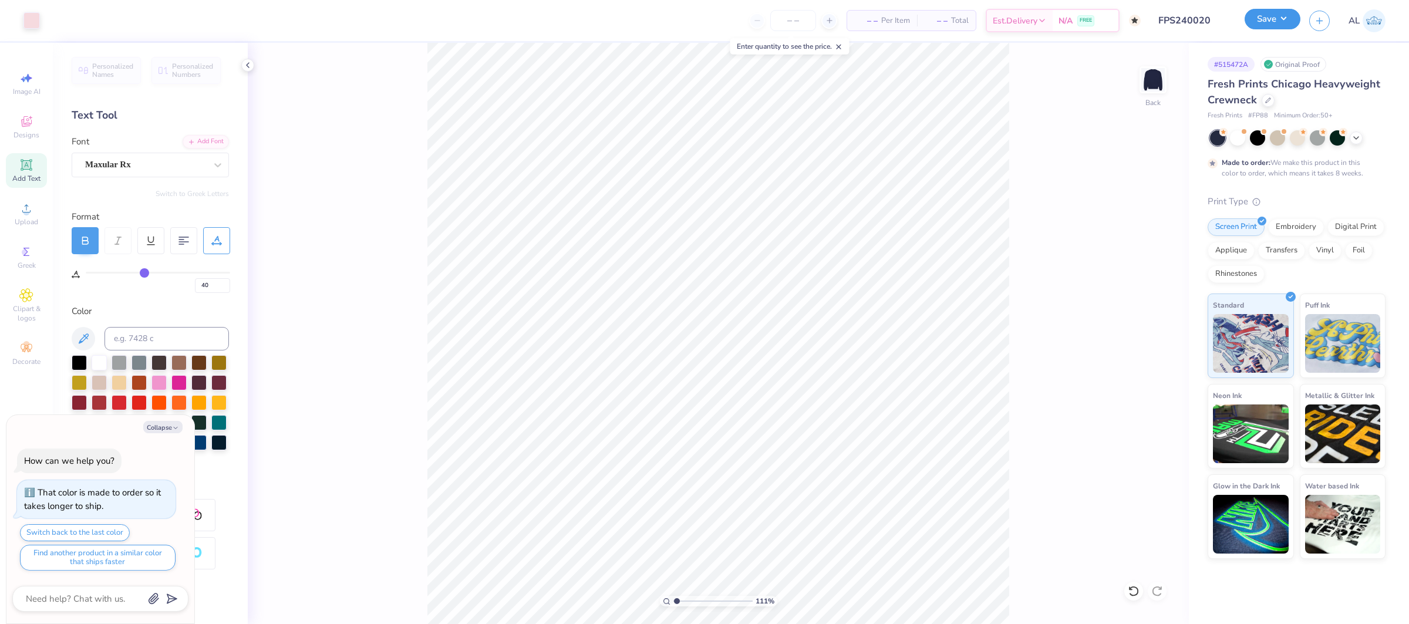
click at [1259, 22] on button "Save" at bounding box center [1273, 19] width 56 height 21
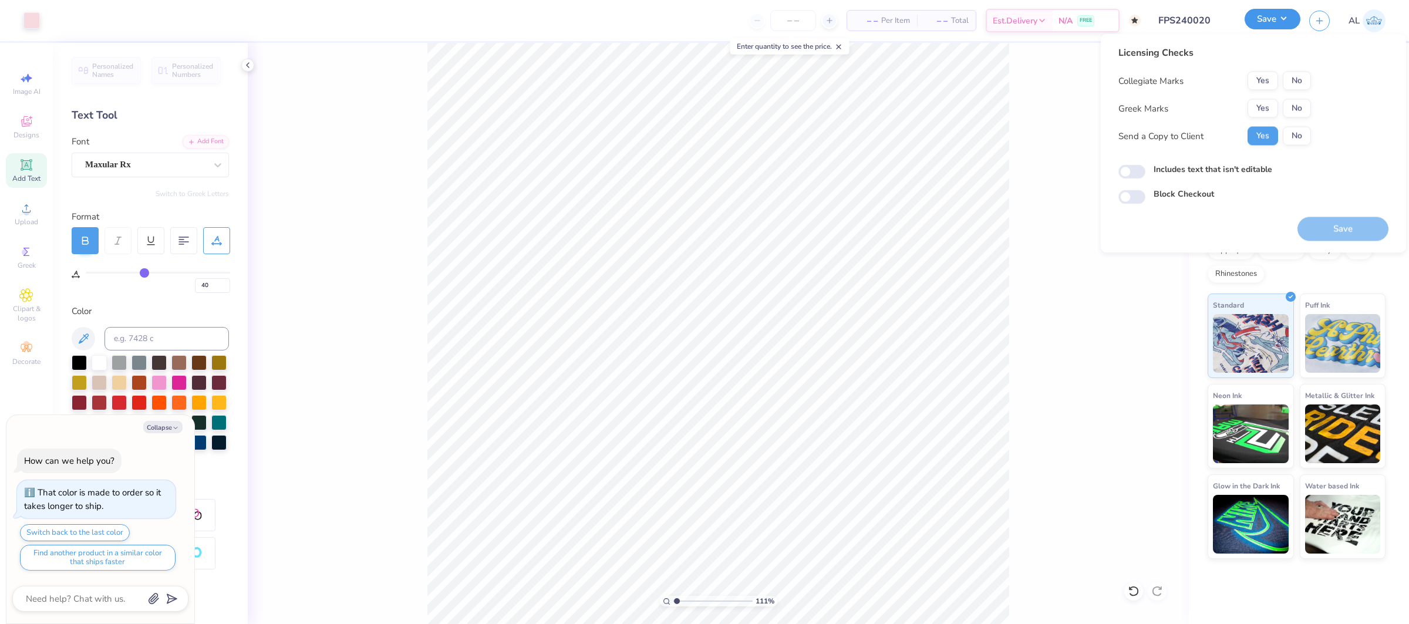
type input "1.10958452416989"
type textarea "x"
drag, startPoint x: 1288, startPoint y: 81, endPoint x: 1273, endPoint y: 97, distance: 22.0
click at [1288, 82] on button "No" at bounding box center [1297, 81] width 28 height 19
click at [1272, 100] on button "Yes" at bounding box center [1262, 108] width 31 height 19
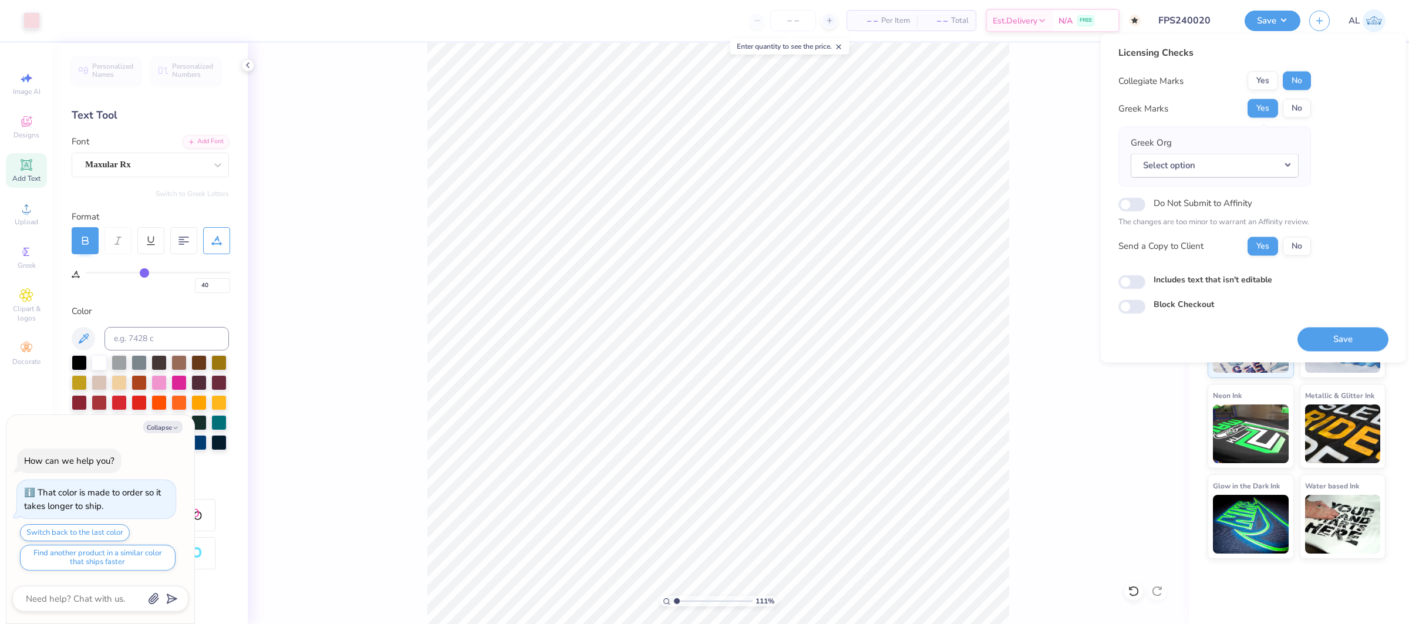
type input "1.10958452416989"
type textarea "x"
click at [1243, 166] on button "Select option" at bounding box center [1215, 165] width 168 height 24
click at [1220, 217] on link "Kappa Alpha Theta" at bounding box center [1214, 222] width 158 height 19
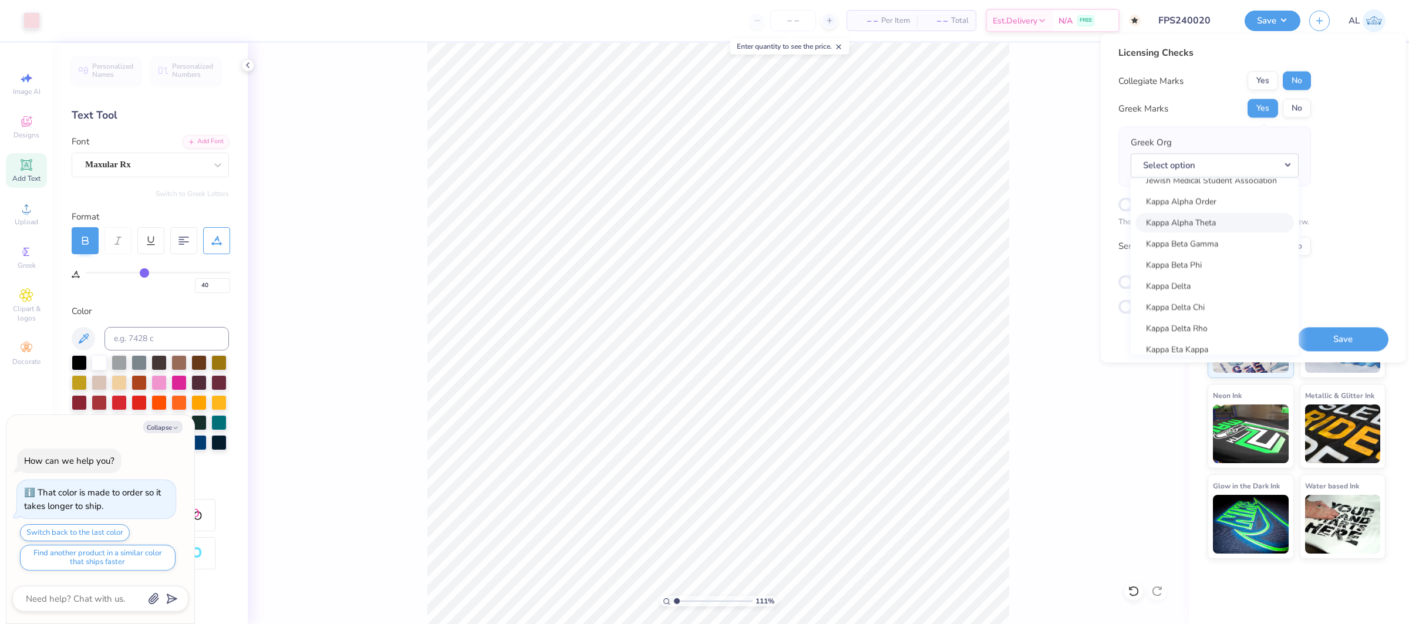
type input "1.10958452416989"
type textarea "x"
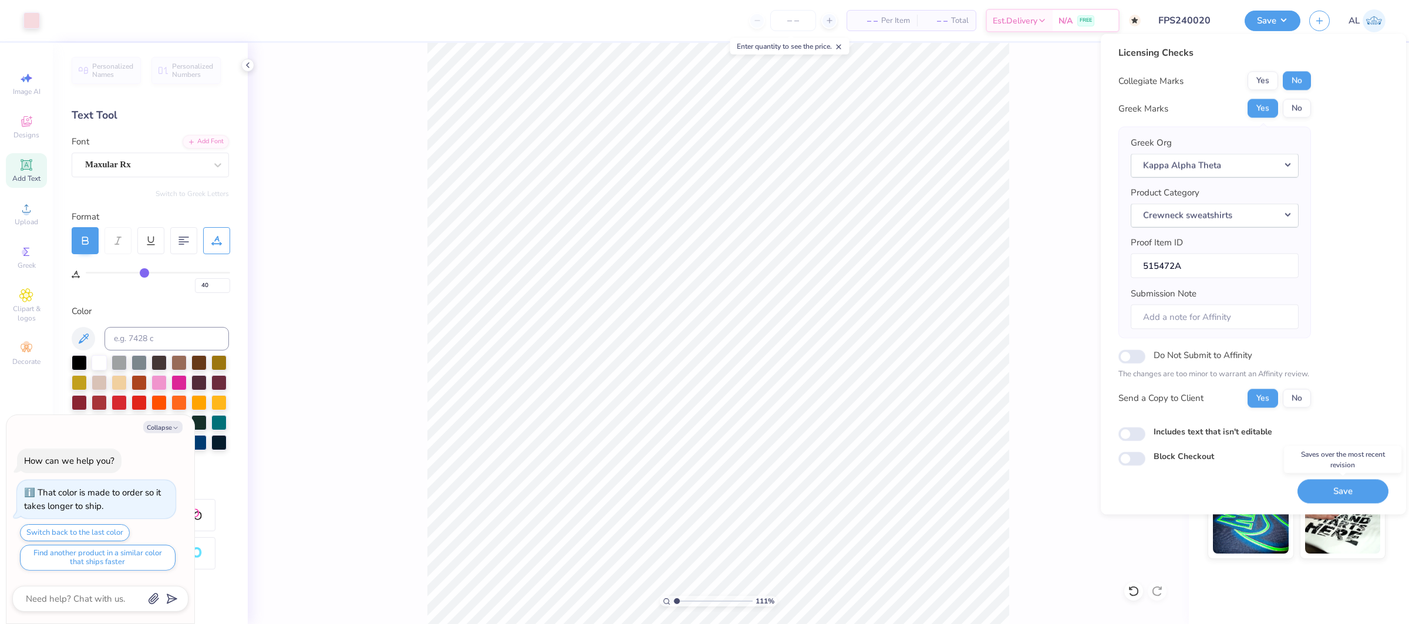
click at [1341, 490] on button "Save" at bounding box center [1342, 491] width 91 height 24
type input "1.10958452416989"
type textarea "x"
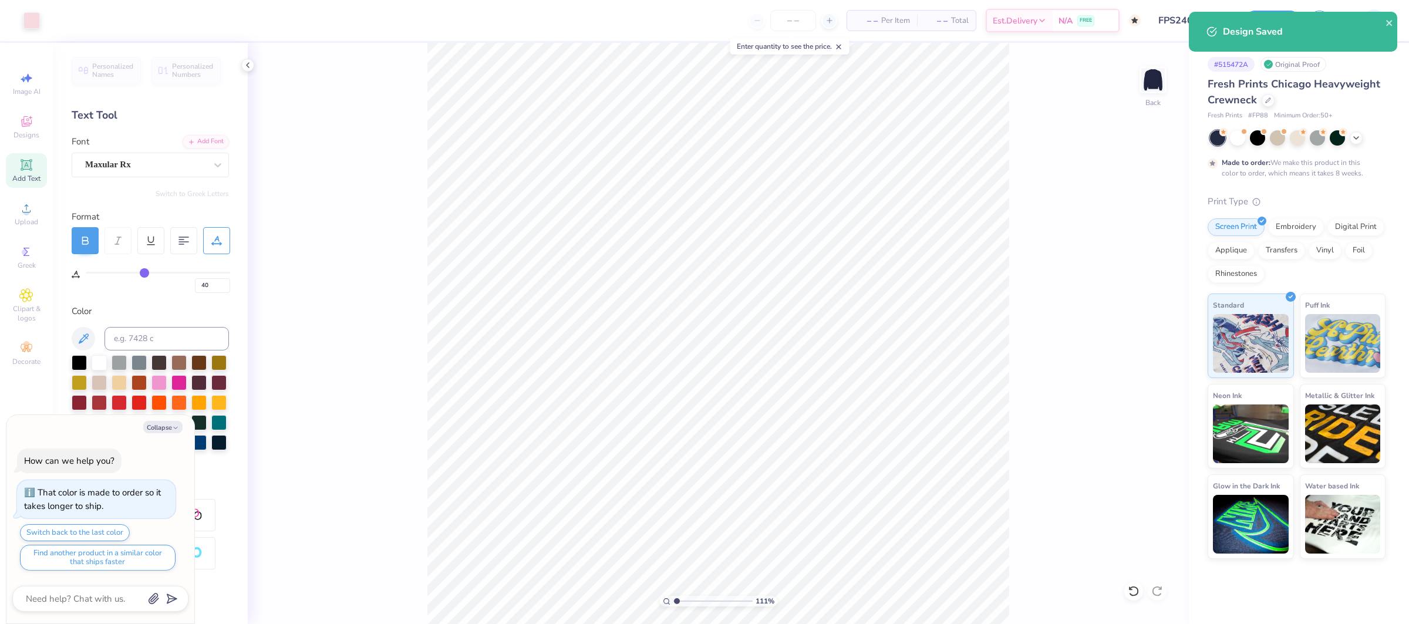
type input "1.10958452416989"
type textarea "x"
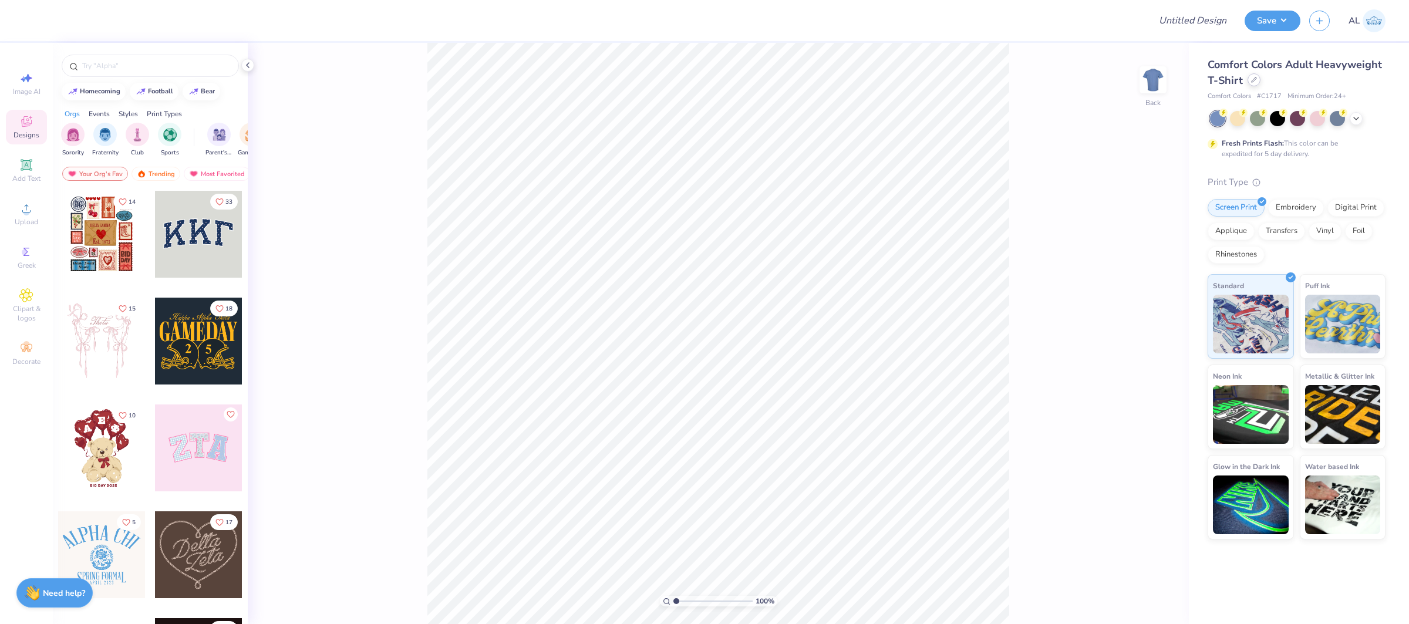
click at [1255, 82] on div at bounding box center [1253, 79] width 13 height 13
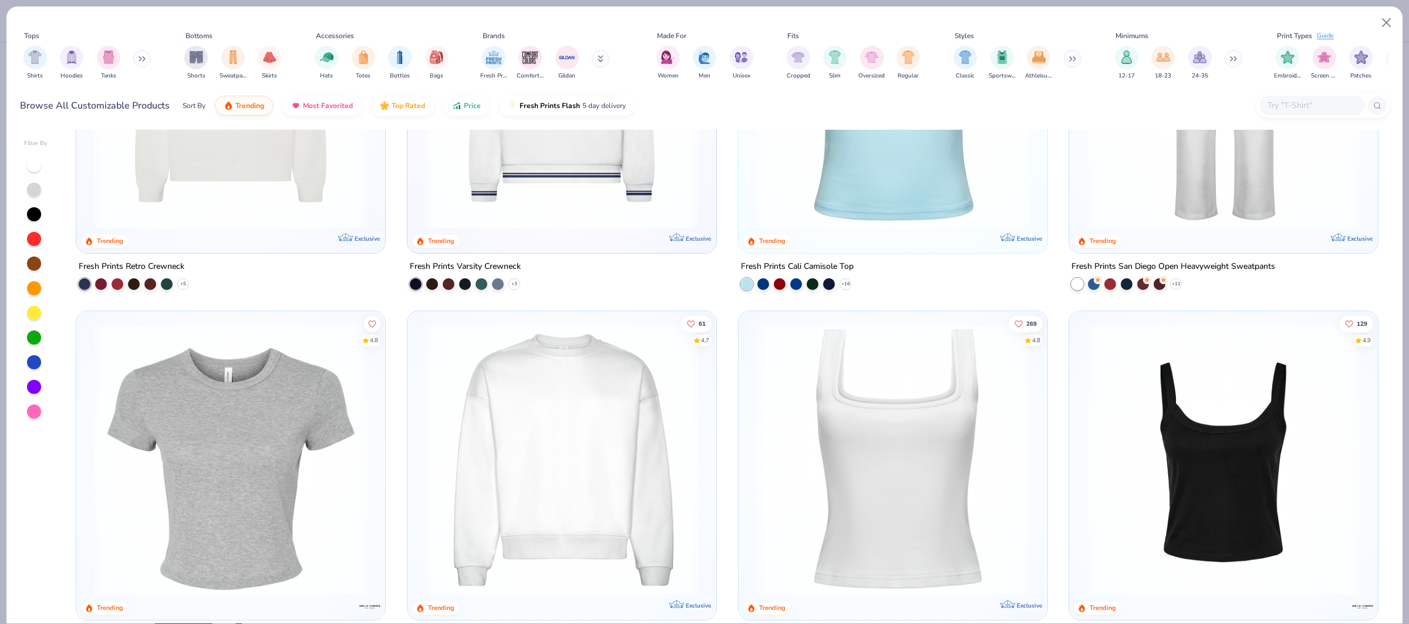
scroll to position [561, 0]
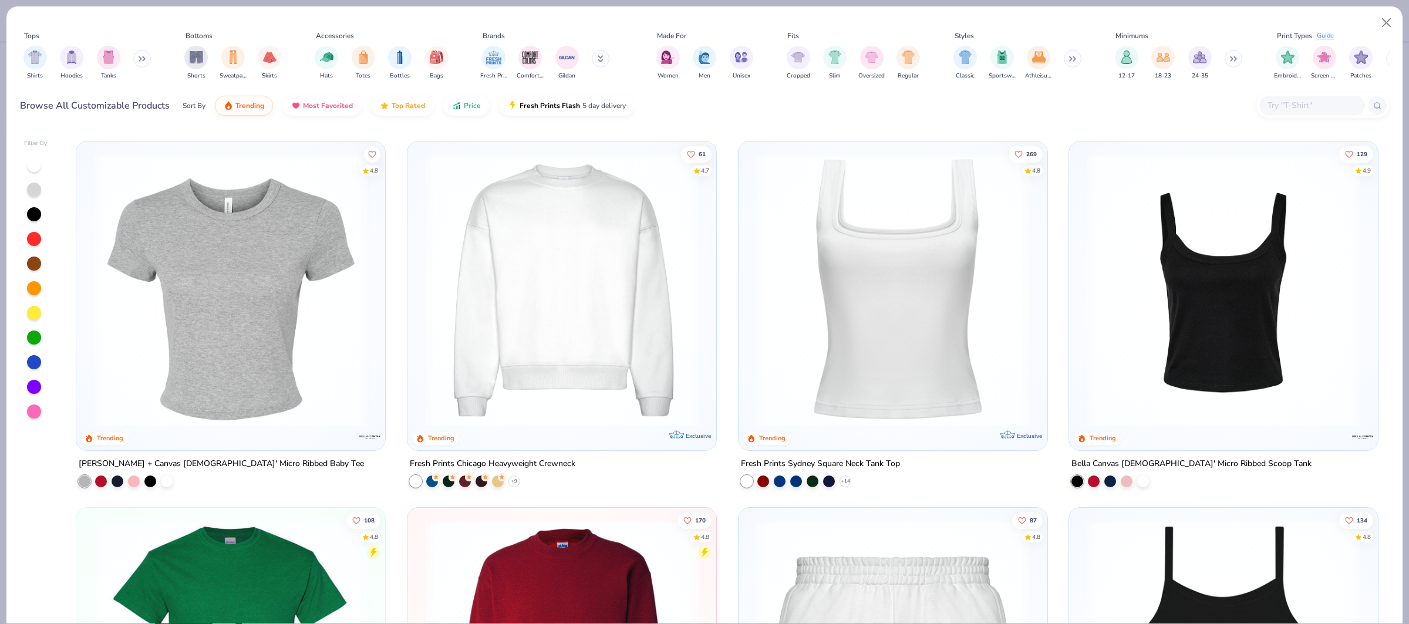
click at [292, 319] on div "219 4.8 Trending Gildan Adult Heavy Blend 8 Oz. 50/50 Hooded Sweatshirt + 37 86…" at bounding box center [727, 377] width 1324 height 494
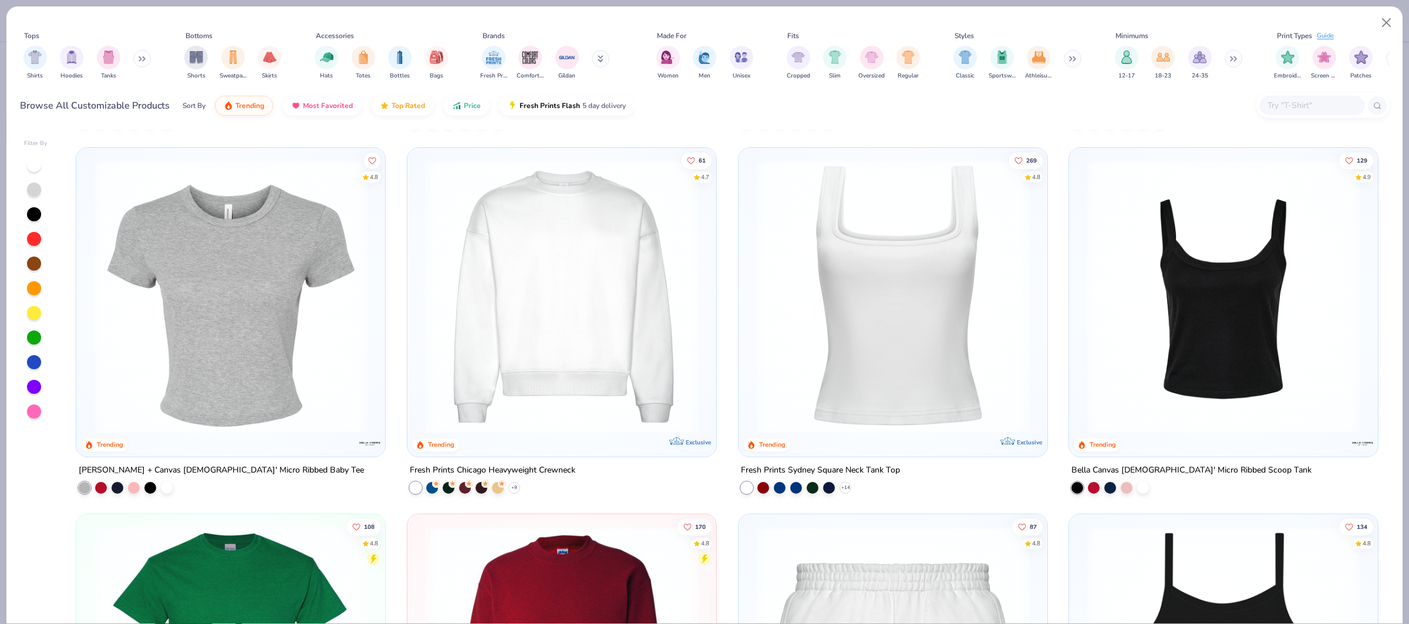
click at [292, 319] on img at bounding box center [230, 296] width 285 height 274
